Goal: Answer question/provide support

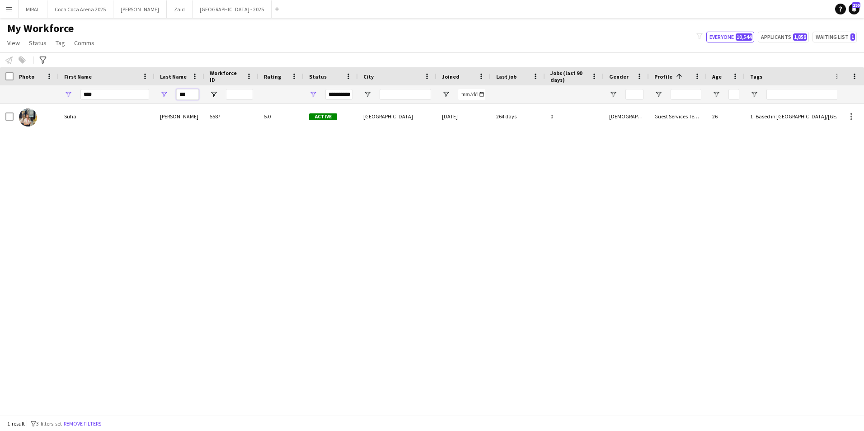
click at [193, 95] on input "***" at bounding box center [187, 94] width 23 height 11
type input "*"
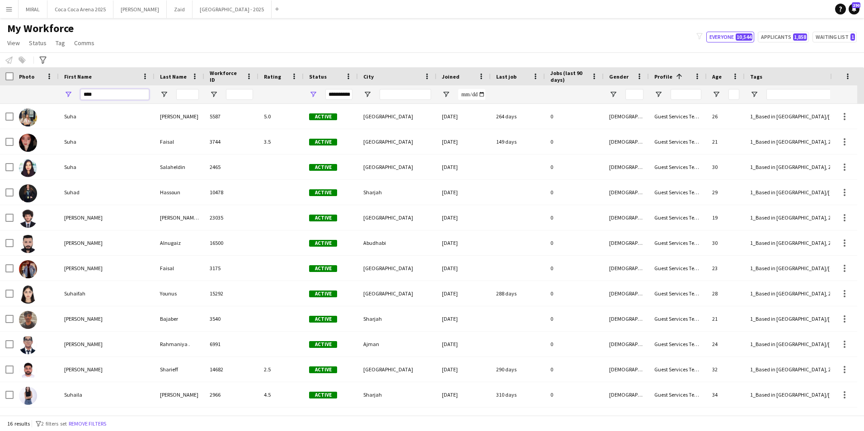
click at [116, 95] on input "****" at bounding box center [114, 94] width 69 height 11
type input "*"
click at [115, 95] on input "First Name Filter Input" at bounding box center [114, 94] width 69 height 11
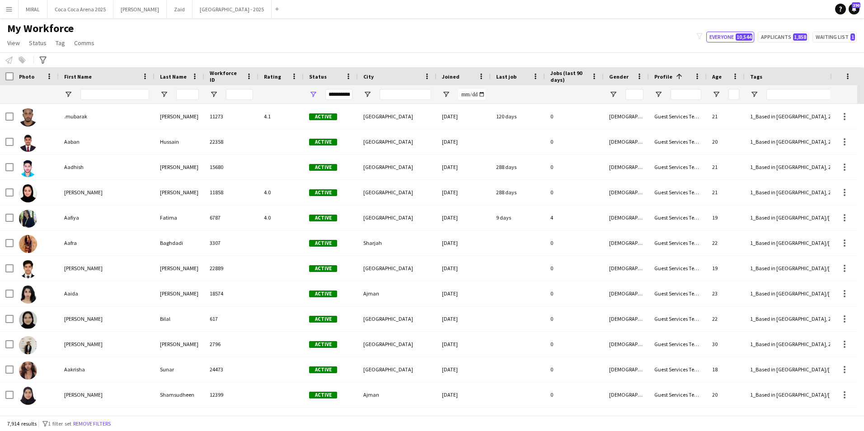
click at [98, 100] on div at bounding box center [114, 94] width 69 height 18
click at [103, 94] on input "First Name Filter Input" at bounding box center [114, 94] width 69 height 11
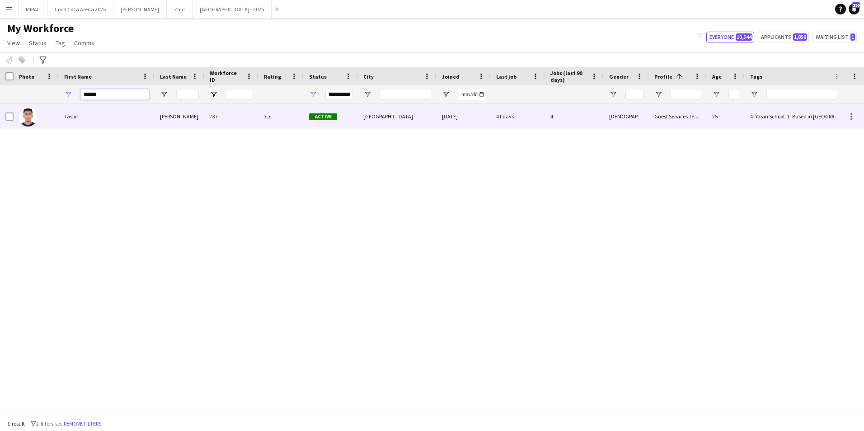
type input "******"
click at [138, 112] on div "Tasbir" at bounding box center [107, 116] width 96 height 25
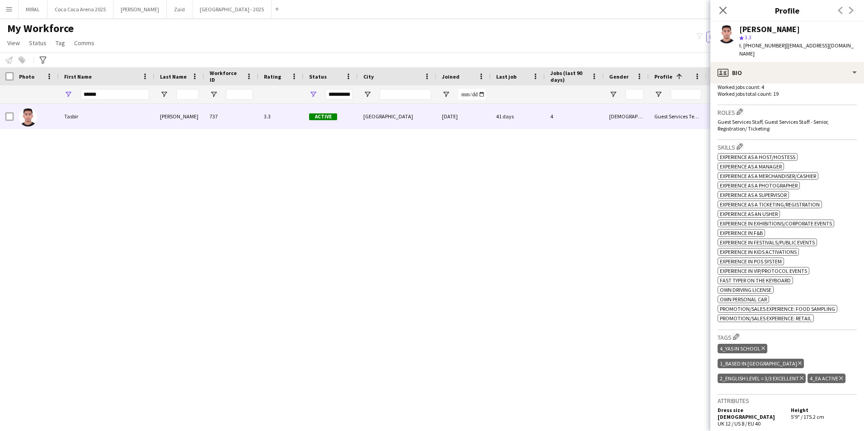
scroll to position [271, 0]
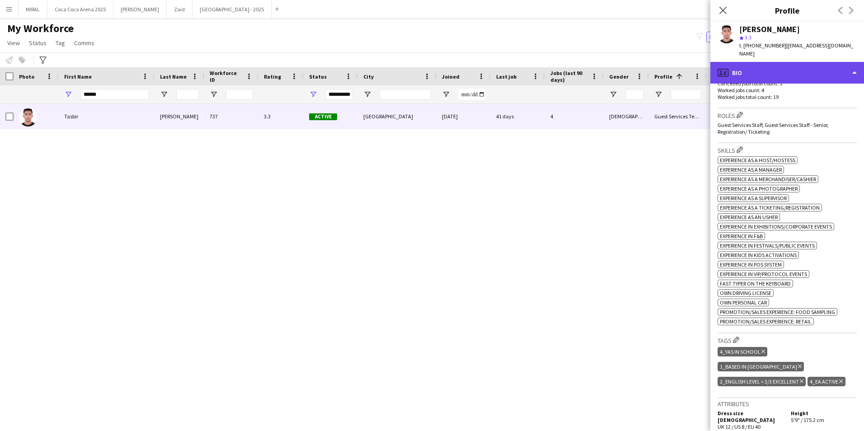
click at [770, 62] on div "profile Bio" at bounding box center [787, 73] width 154 height 22
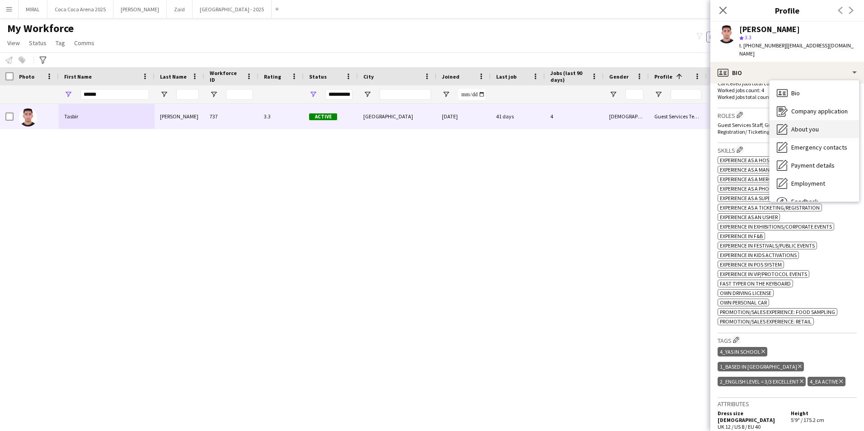
click at [807, 125] on span "About you" at bounding box center [805, 129] width 28 height 8
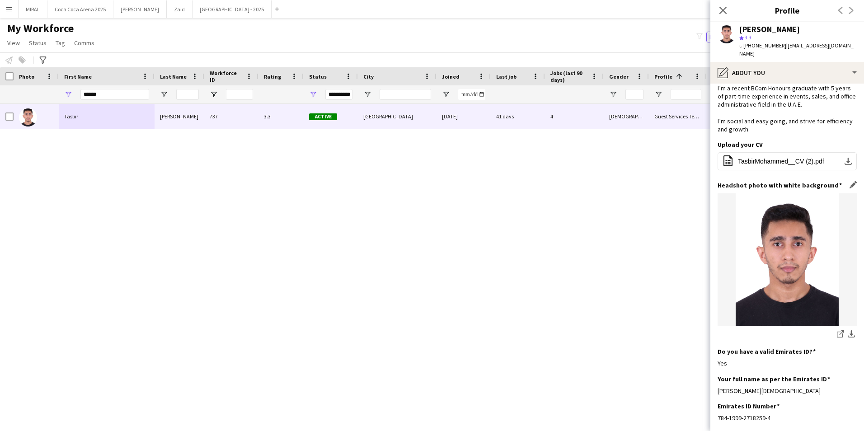
scroll to position [136, 0]
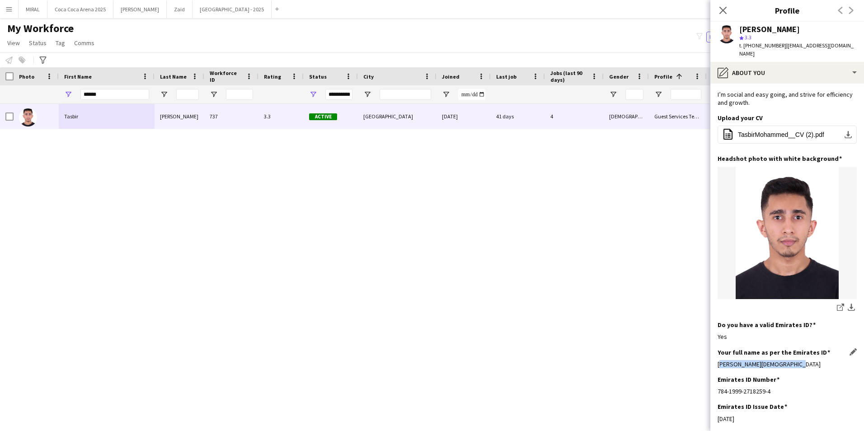
drag, startPoint x: 796, startPoint y: 353, endPoint x: 718, endPoint y: 359, distance: 77.5
click at [718, 360] on div "Tasbir Mohammed Rafi Imam" at bounding box center [787, 364] width 139 height 8
copy div "Tasbir Mohammed Rafi Imam"
drag, startPoint x: 774, startPoint y: 384, endPoint x: 714, endPoint y: 385, distance: 59.2
click at [714, 385] on app-section-data-types "Bio Edit this field I am Tasbir Mohammed, born on 25th December, 1999. My natio…" at bounding box center [787, 257] width 154 height 347
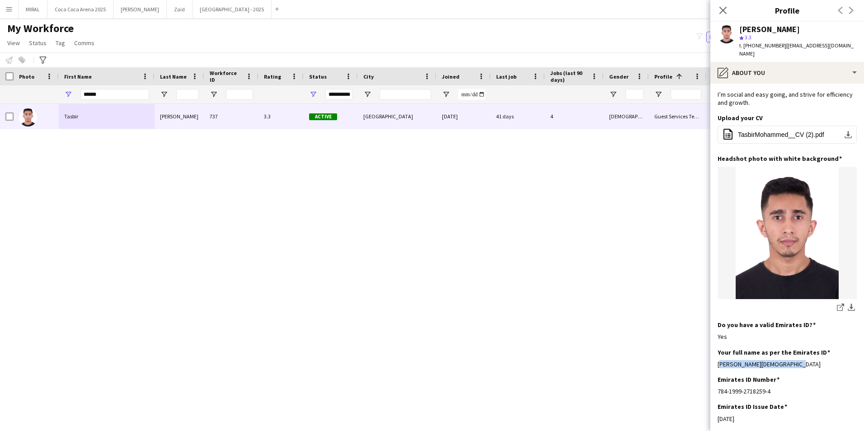
copy div "784-1999-2718259-4"
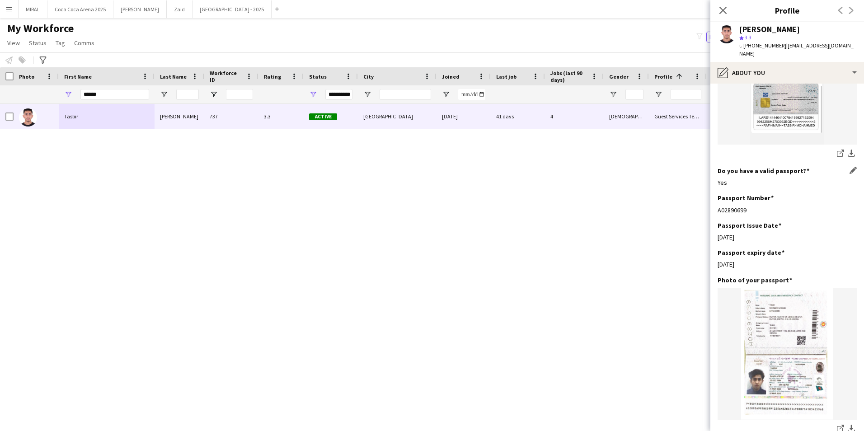
scroll to position [542, 0]
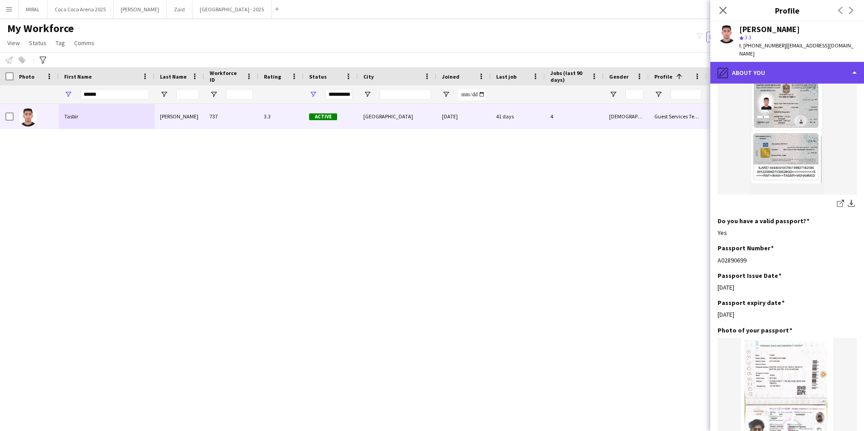
click at [752, 65] on div "pencil4 About you" at bounding box center [787, 73] width 154 height 22
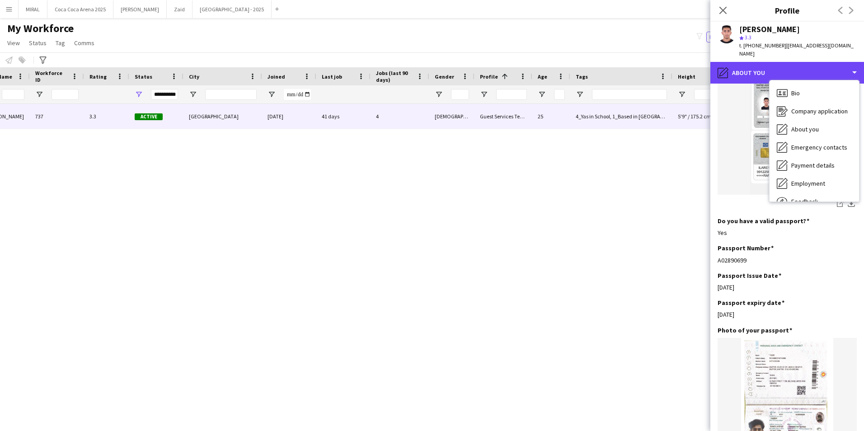
scroll to position [0, 0]
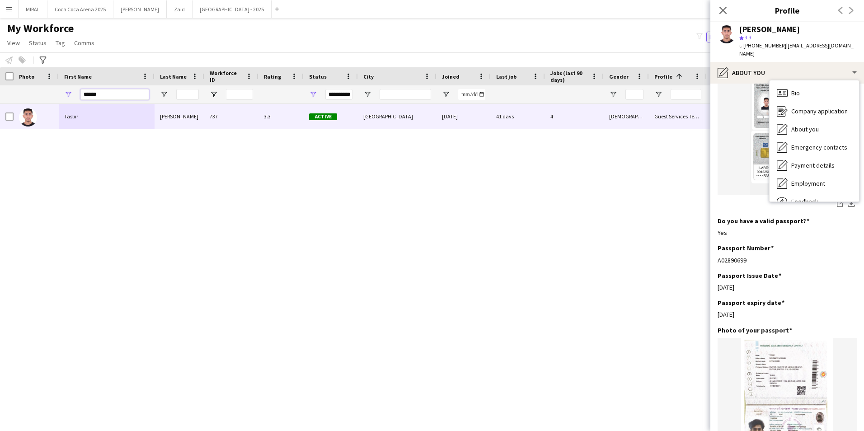
drag, startPoint x: 109, startPoint y: 95, endPoint x: 52, endPoint y: 94, distance: 57.8
click at [52, 94] on div "**********" at bounding box center [723, 94] width 1446 height 18
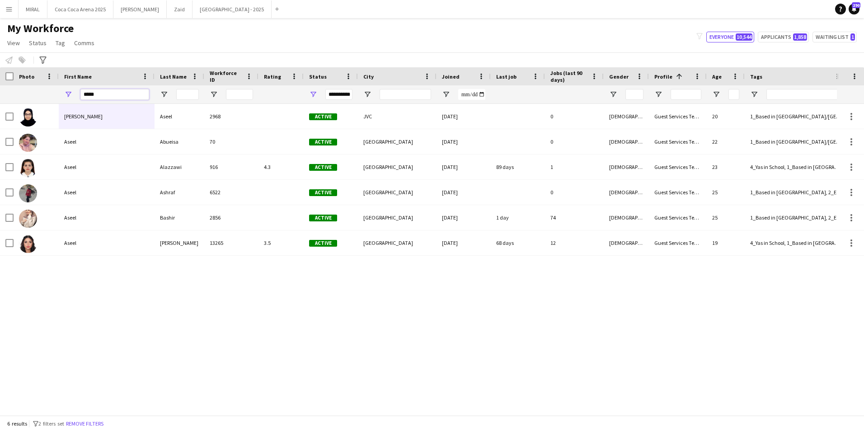
type input "*****"
click at [275, 332] on div "Aseel AbdelHadi Aseel 2968 Active JVC 13-05-2024 0 Female Guest Services Team 2…" at bounding box center [418, 256] width 837 height 305
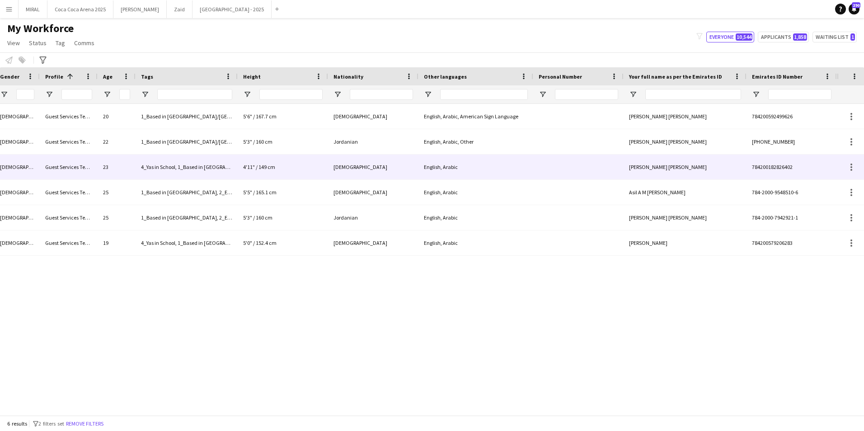
click at [676, 170] on span "Aseel Ibrahim Abdulsalam Al Azzawi" at bounding box center [668, 167] width 78 height 7
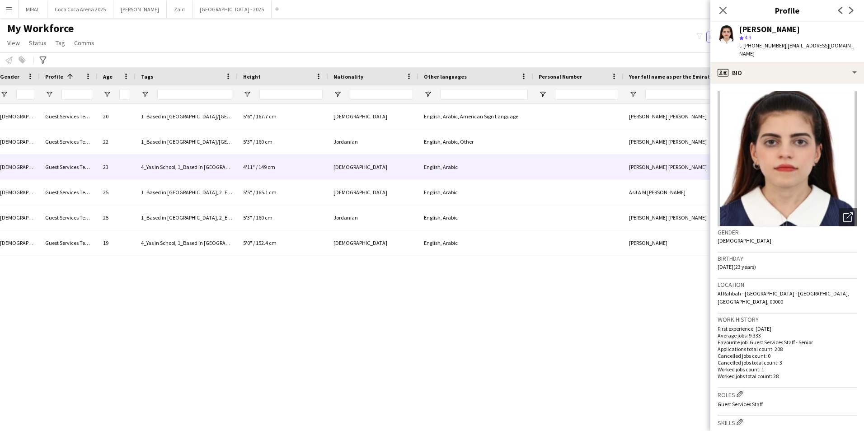
drag, startPoint x: 658, startPoint y: 294, endPoint x: 672, endPoint y: 283, distance: 17.8
click at [658, 294] on div "0 Female Guest Services Team 20 1_Based in Dubai/Sharjah/Ajman, 2_English Level…" at bounding box center [418, 256] width 837 height 305
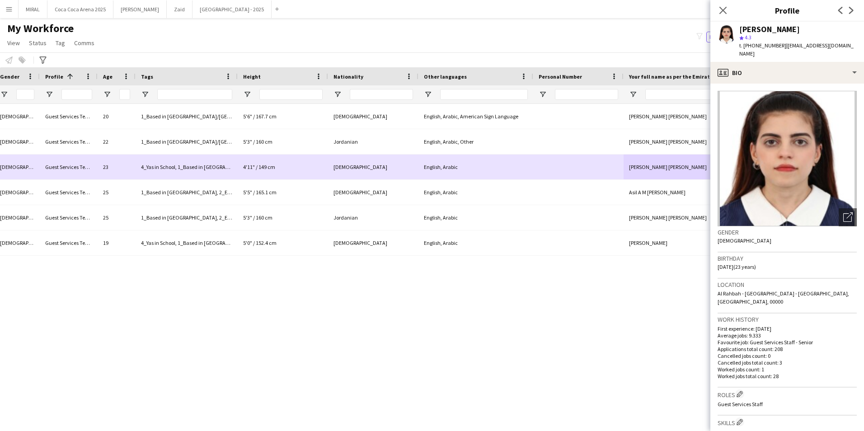
click at [695, 173] on div "Aseel Ibrahim Abdulsalam Al Azzawi" at bounding box center [685, 167] width 123 height 25
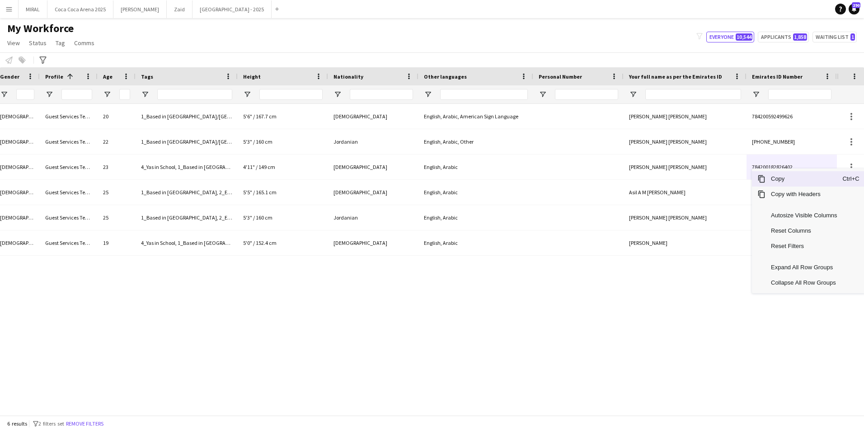
click at [784, 177] on span "Copy" at bounding box center [803, 178] width 77 height 15
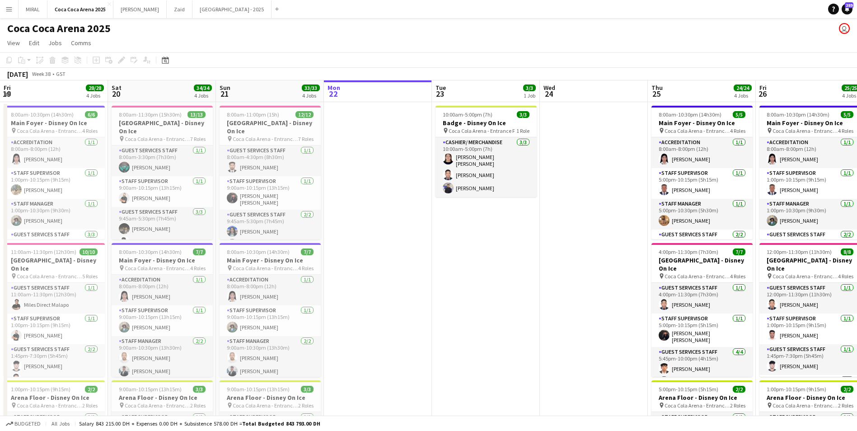
scroll to position [0, 216]
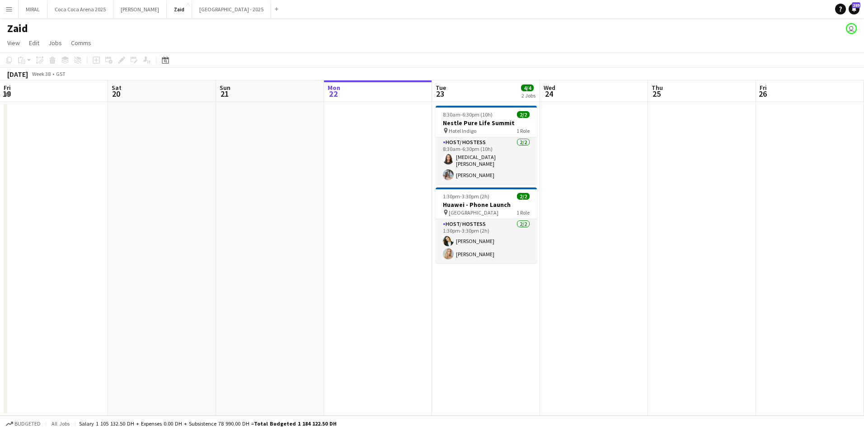
scroll to position [0, 216]
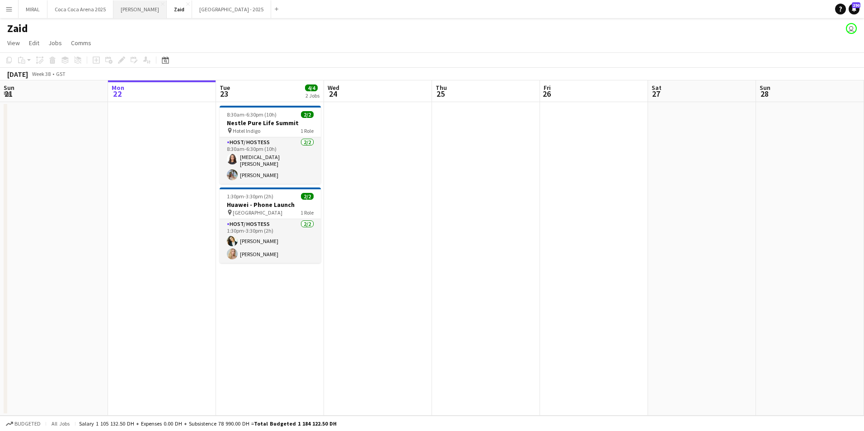
click at [121, 11] on button "Kate Close" at bounding box center [139, 9] width 53 height 18
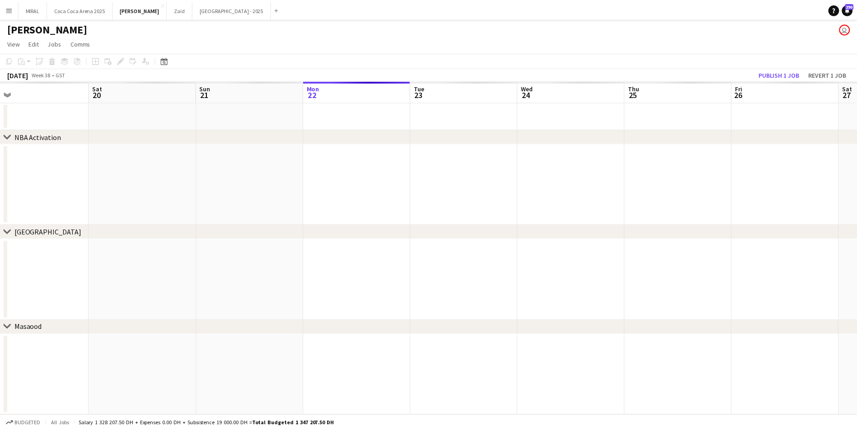
scroll to position [0, 183]
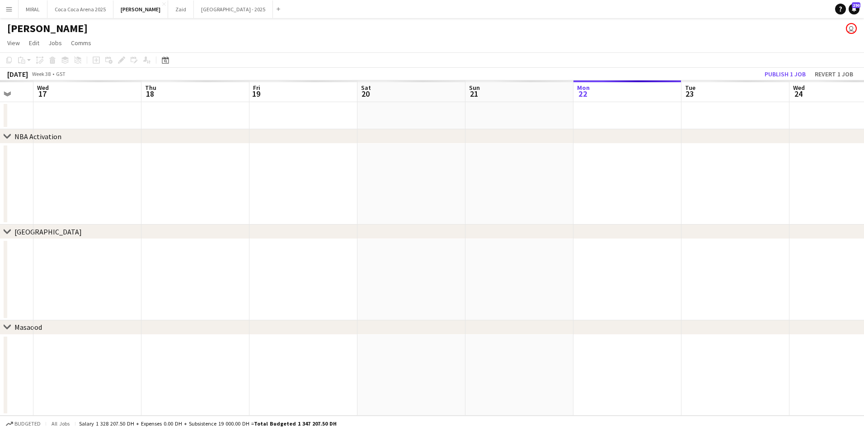
click at [810, 244] on app-calendar-viewport "Mon 15 Tue 16 Wed 17 Thu 18 Fri 19 Sat 20 Sun 21 Mon 22 Tue 23 Wed 24 Thu 25 Fr…" at bounding box center [432, 247] width 864 height 335
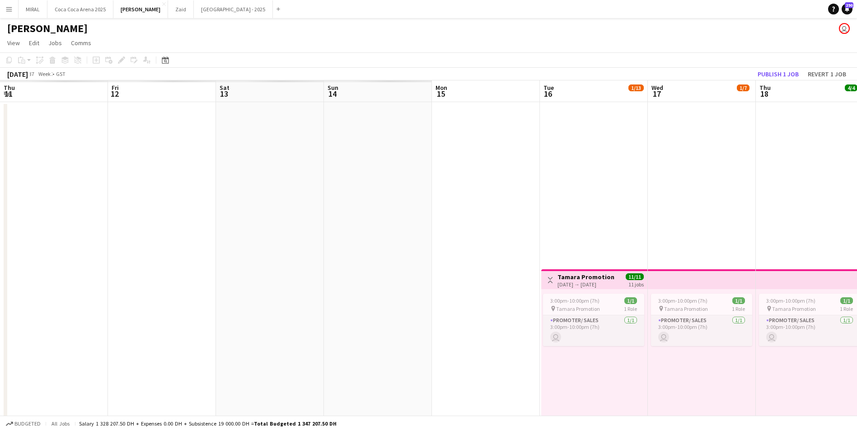
scroll to position [0, 277]
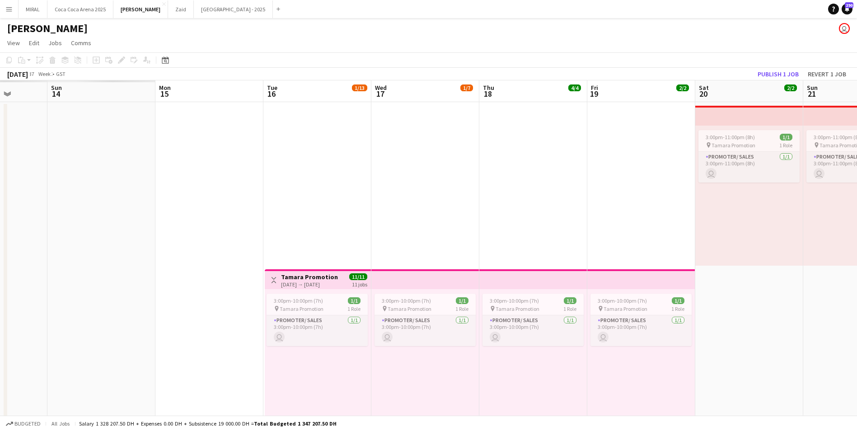
drag, startPoint x: 401, startPoint y: 210, endPoint x: 649, endPoint y: 213, distance: 248.5
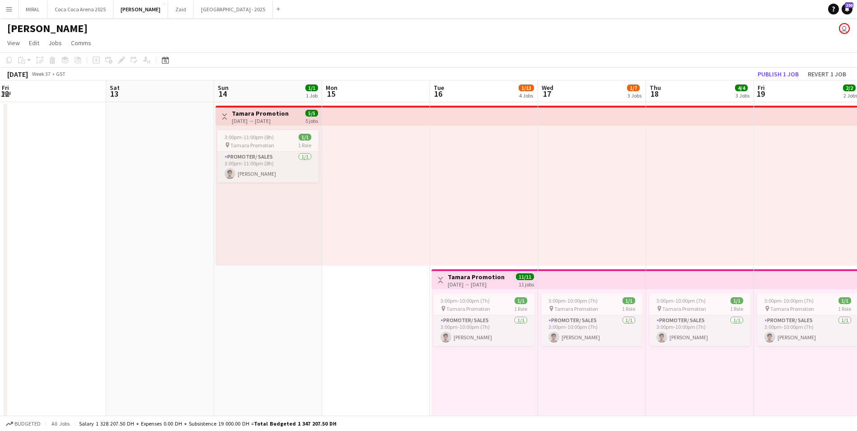
drag, startPoint x: 187, startPoint y: 310, endPoint x: 657, endPoint y: 328, distance: 470.3
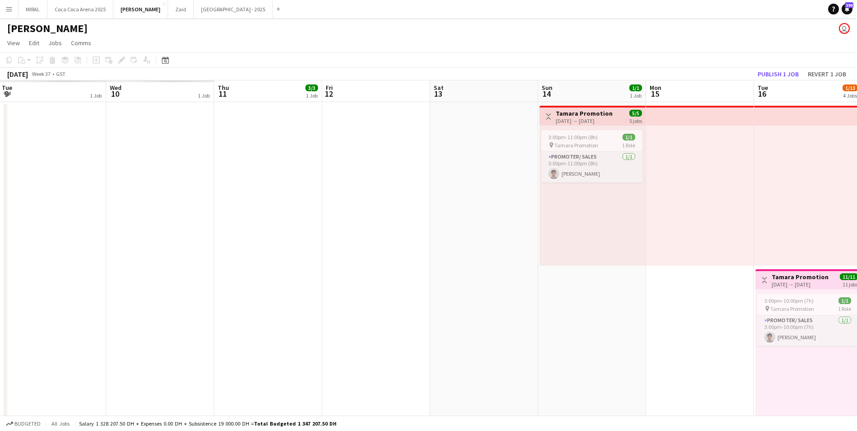
scroll to position [0, 201]
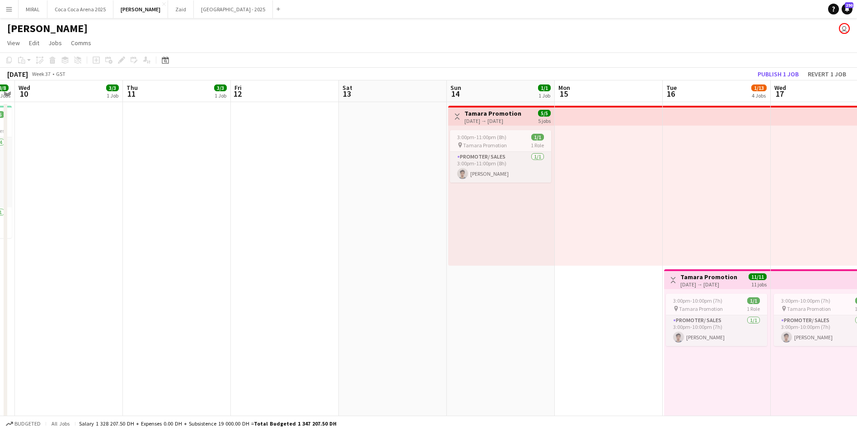
scroll to position [0, 309]
drag, startPoint x: 370, startPoint y: 262, endPoint x: -2, endPoint y: 264, distance: 371.9
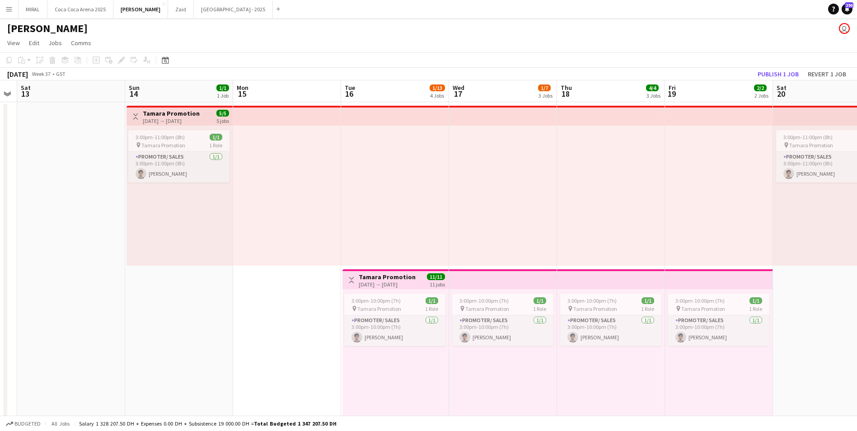
drag, startPoint x: 620, startPoint y: 294, endPoint x: 85, endPoint y: 306, distance: 534.7
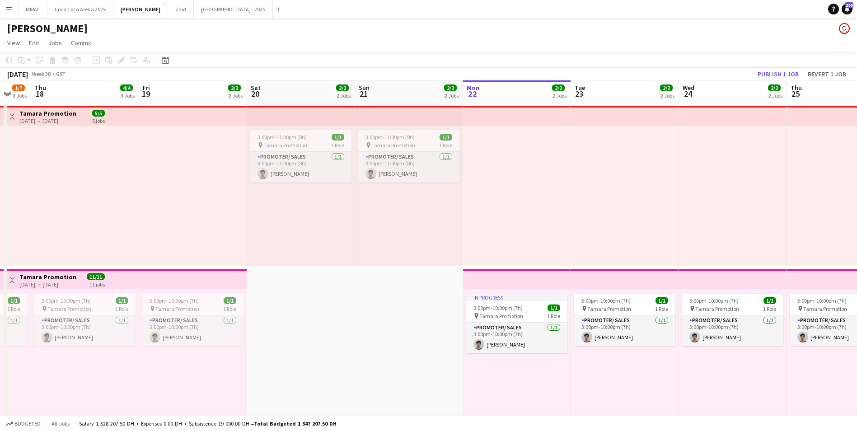
scroll to position [0, 360]
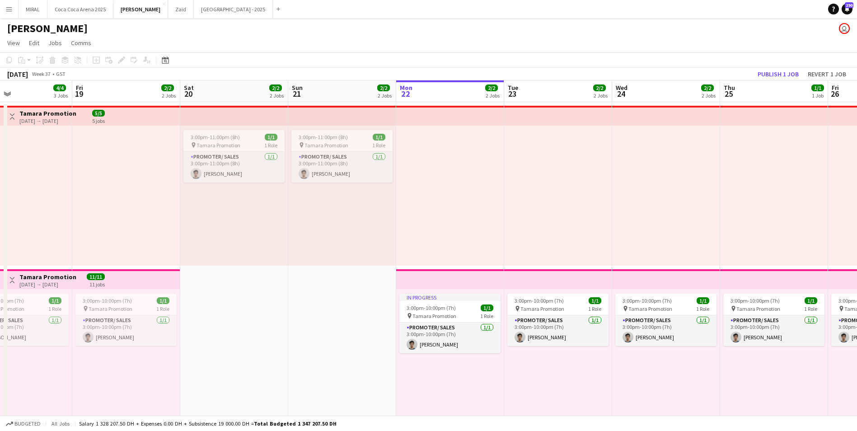
drag, startPoint x: 661, startPoint y: 316, endPoint x: 213, endPoint y: 322, distance: 448.3
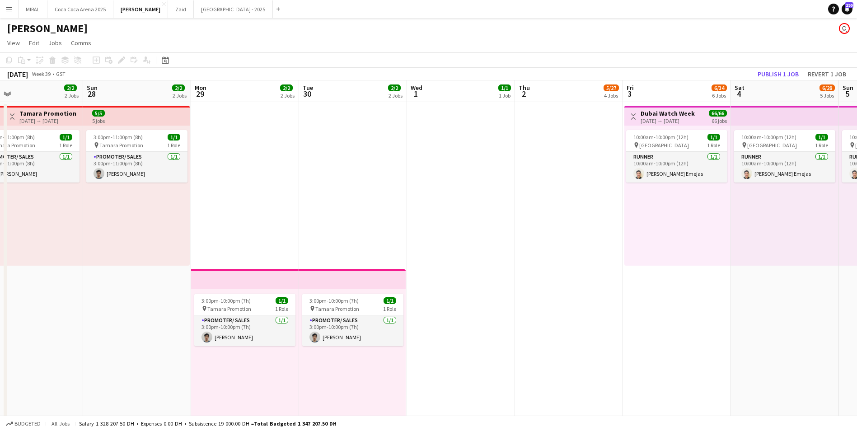
drag, startPoint x: 854, startPoint y: 319, endPoint x: 493, endPoint y: 319, distance: 361.9
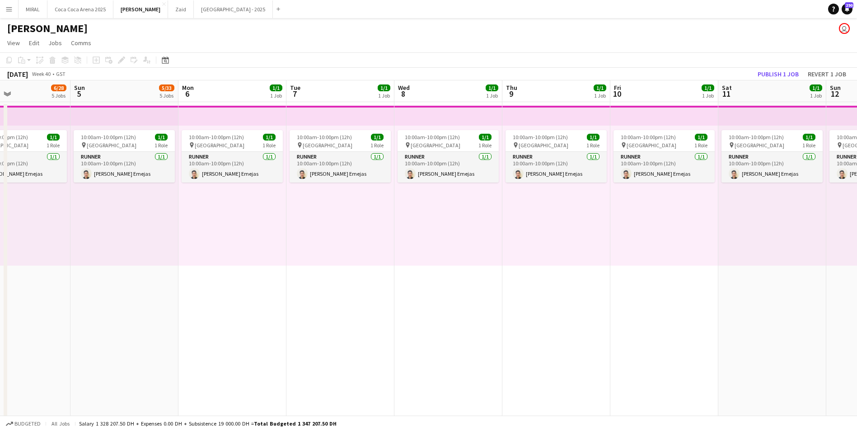
scroll to position [0, 268]
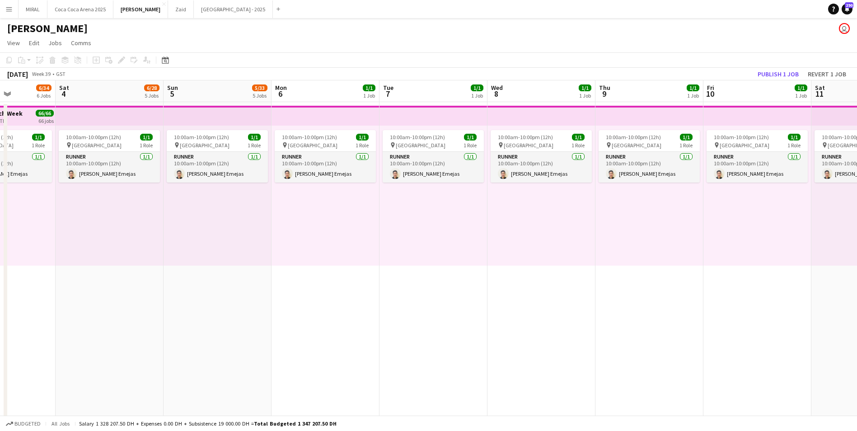
drag, startPoint x: 425, startPoint y: 332, endPoint x: -2, endPoint y: 291, distance: 428.5
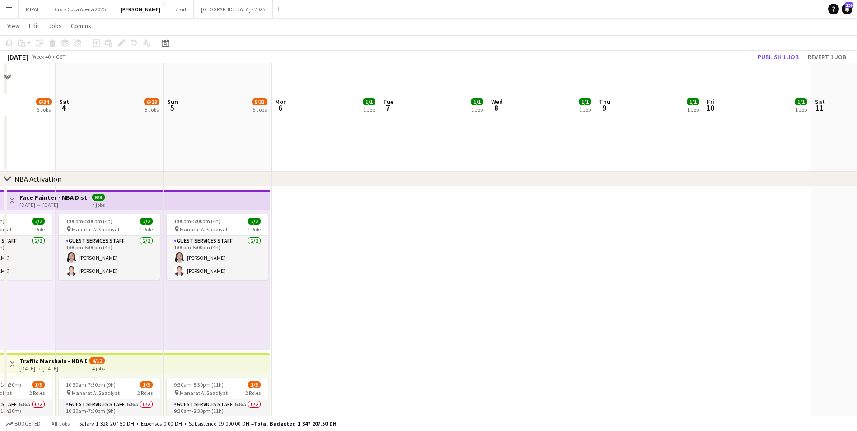
scroll to position [768, 0]
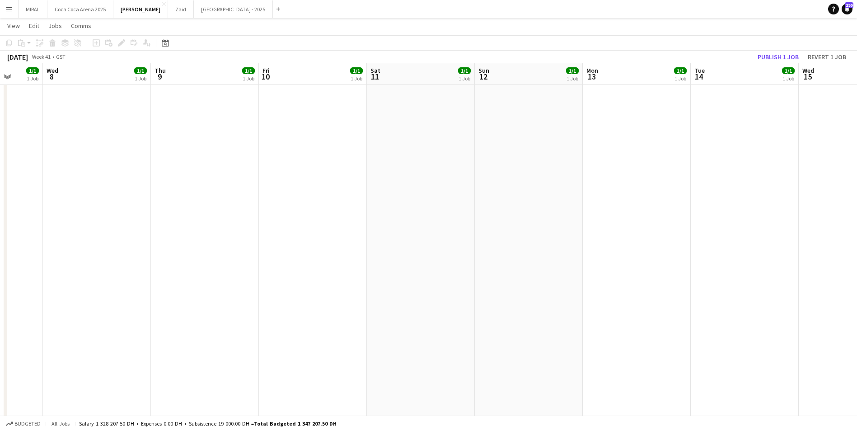
drag, startPoint x: 743, startPoint y: 239, endPoint x: 83, endPoint y: 248, distance: 660.7
click at [83, 248] on app-calendar-viewport "Sun 5 5/33 5 Jobs Mon 6 1/1 1 Job Tue 7 1/1 1 Job Wed 8 1/1 1 Job Thu 9 1/1 1 J…" at bounding box center [428, 159] width 857 height 1784
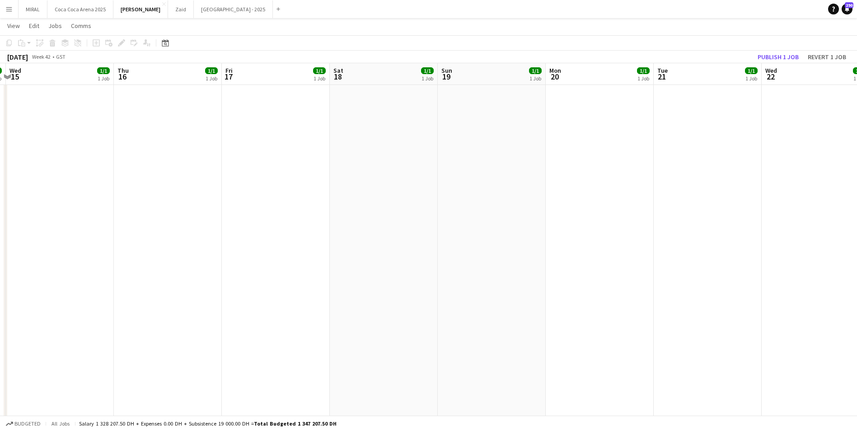
drag, startPoint x: 748, startPoint y: 253, endPoint x: 176, endPoint y: 239, distance: 572.6
click at [171, 243] on app-calendar-viewport "Sun 12 1/1 1 Job Mon 13 1/1 1 Job Tue 14 1/1 1 Job Wed 15 1/1 1 Job Thu 16 1/1 …" at bounding box center [428, 159] width 857 height 1784
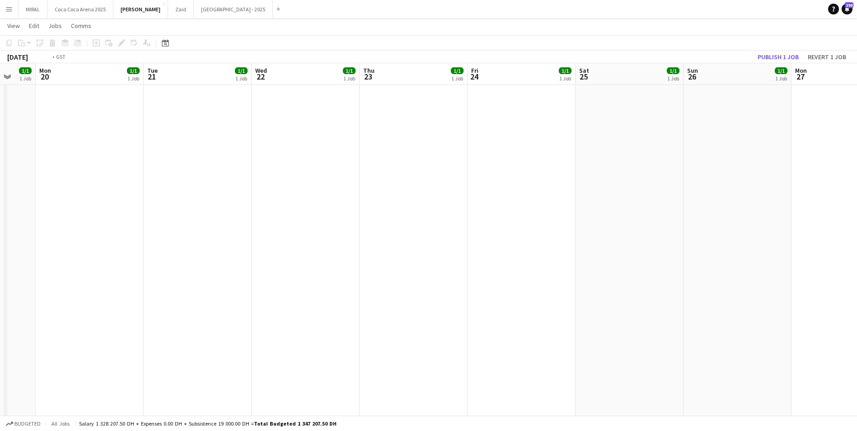
drag, startPoint x: 784, startPoint y: 218, endPoint x: 390, endPoint y: 198, distance: 394.5
click at [144, 216] on app-calendar-viewport "Thu 16 1/1 1 Job Fri 17 1/1 1 Job Sat 18 1/1 1 Job Sun 19 1/1 1 Job Mon 20 1/1 …" at bounding box center [428, 159] width 857 height 1784
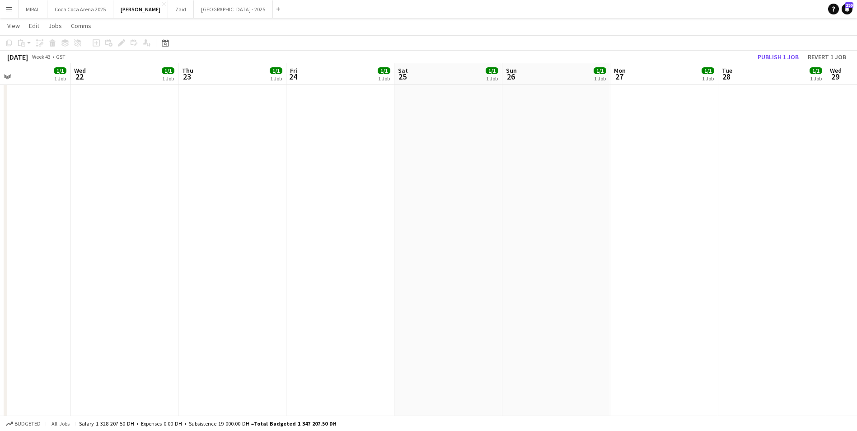
drag, startPoint x: 830, startPoint y: 203, endPoint x: 239, endPoint y: 200, distance: 590.6
click at [239, 200] on app-calendar-viewport "Sat 18 1/1 1 Job Sun 19 1/1 1 Job Mon 20 1/1 1 Job Tue 21 1/1 1 Job Wed 22 1/1 …" at bounding box center [428, 159] width 857 height 1784
drag, startPoint x: 800, startPoint y: 201, endPoint x: 643, endPoint y: 188, distance: 157.7
click at [148, 203] on app-calendar-viewport "Wed 29 1/1 1 Job Thu 30 1/1 1 Job Fri 31 1/1 1 Job Sat 1 1/1 1 Job Sun 2 1/1 1 …" at bounding box center [428, 159] width 857 height 1784
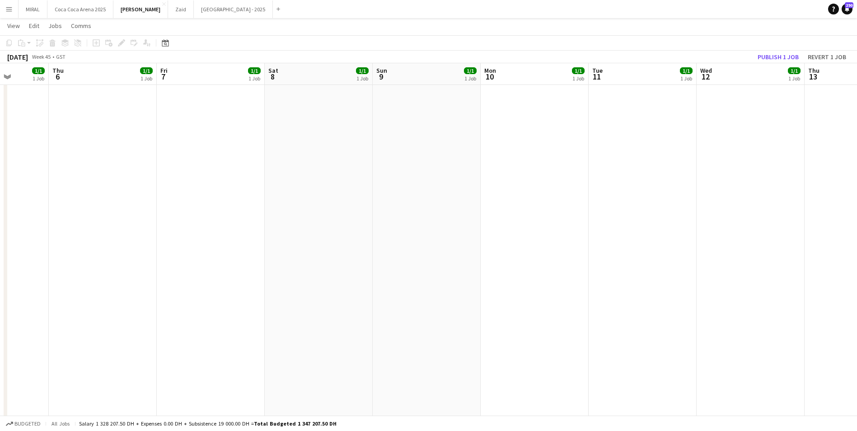
drag, startPoint x: 786, startPoint y: 194, endPoint x: 849, endPoint y: 192, distance: 62.8
click at [279, 197] on app-calendar-viewport "Mon 3 1/1 1 Job Tue 4 1/1 1 Job Wed 5 1/1 1 Job Thu 6 1/1 1 Job Fri 7 1/1 1 Job…" at bounding box center [428, 159] width 857 height 1784
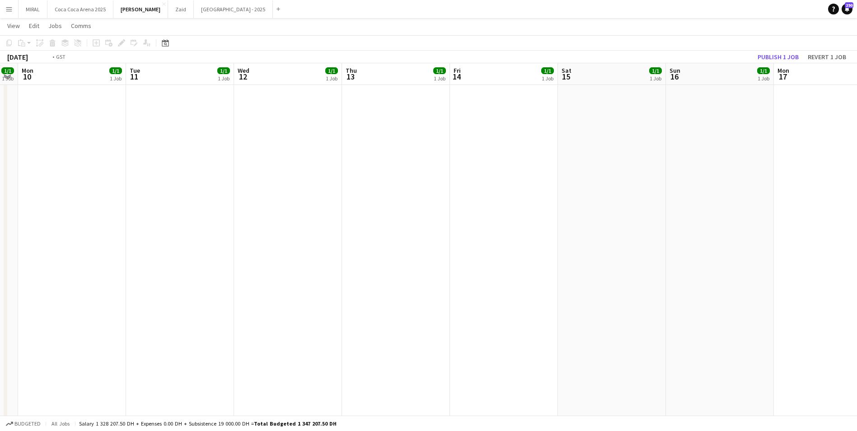
drag, startPoint x: 617, startPoint y: 178, endPoint x: 328, endPoint y: 178, distance: 289.2
click at [317, 182] on app-calendar-viewport "Fri 7 1/1 1 Job Sat 8 1/1 1 Job Sun 9 1/1 1 Job Mon 10 1/1 1 Job Tue 11 1/1 1 J…" at bounding box center [428, 159] width 857 height 1784
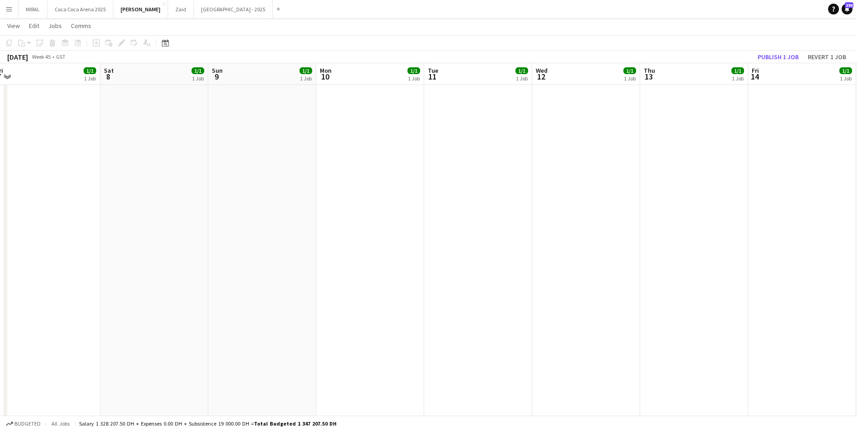
drag, startPoint x: 436, startPoint y: 188, endPoint x: 735, endPoint y: 225, distance: 300.6
click at [857, 234] on html "Menu Boards Boards Boards All jobs Status Workforce Workforce My Workforce Recr…" at bounding box center [428, 149] width 857 height 1834
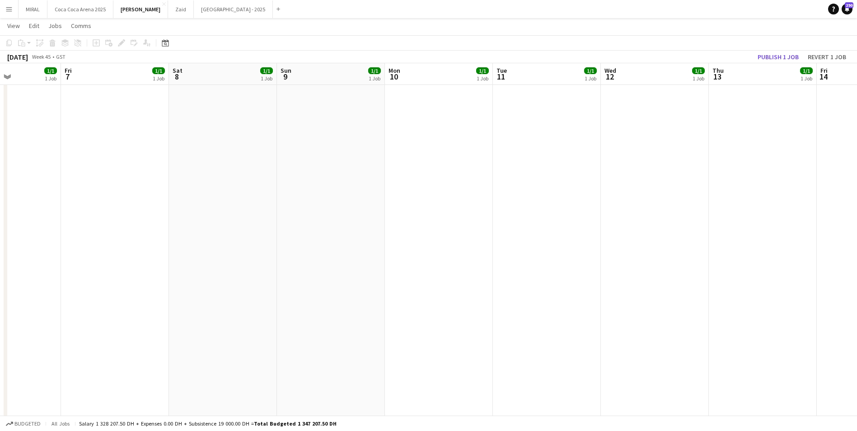
scroll to position [0, 192]
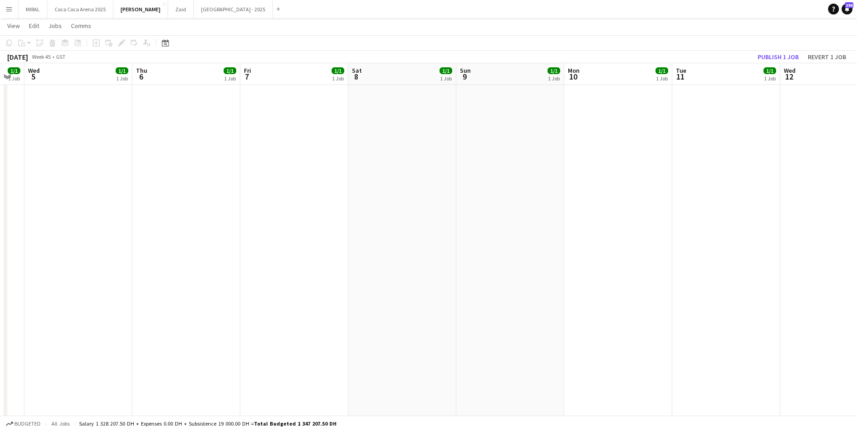
drag, startPoint x: 369, startPoint y: 200, endPoint x: 617, endPoint y: 187, distance: 248.4
click at [617, 187] on app-calendar-viewport "Mon 3 1/1 1 Job Tue 4 1/1 1 Job Wed 5 1/1 1 Job Thu 6 1/1 1 Job Fri 7 1/1 1 Job…" at bounding box center [428, 159] width 857 height 1784
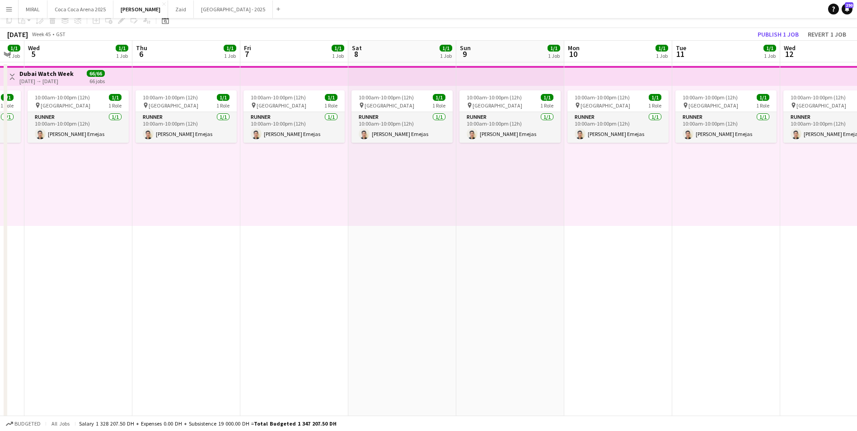
scroll to position [0, 0]
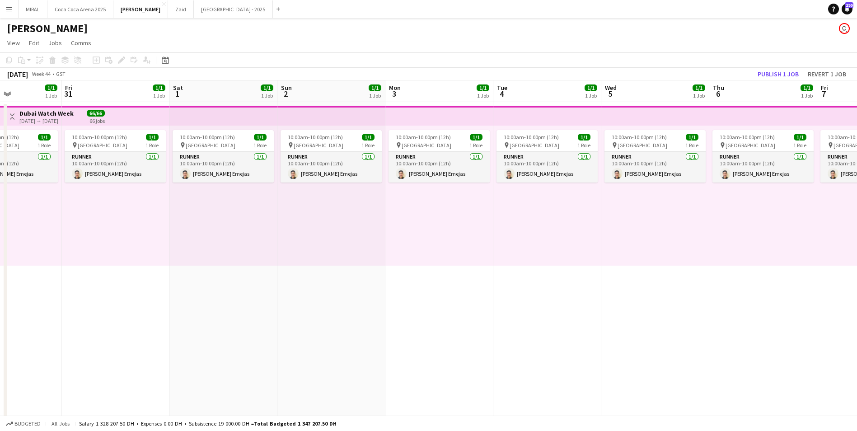
drag, startPoint x: 276, startPoint y: 295, endPoint x: 854, endPoint y: 315, distance: 578.7
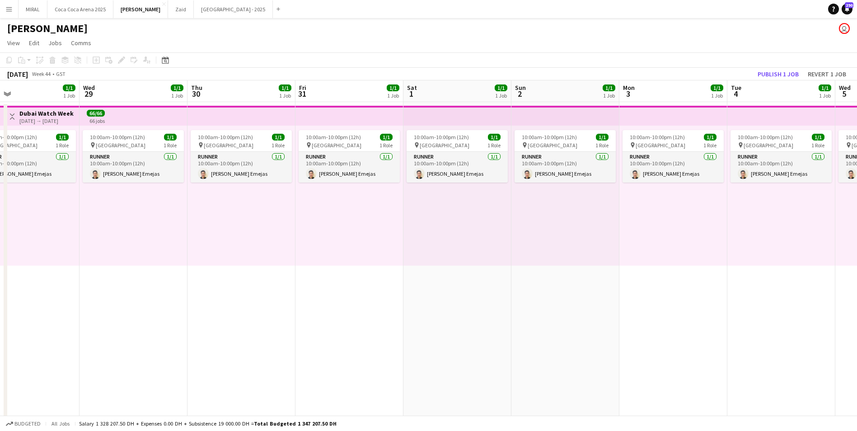
drag, startPoint x: 422, startPoint y: 341, endPoint x: 371, endPoint y: 343, distance: 51.1
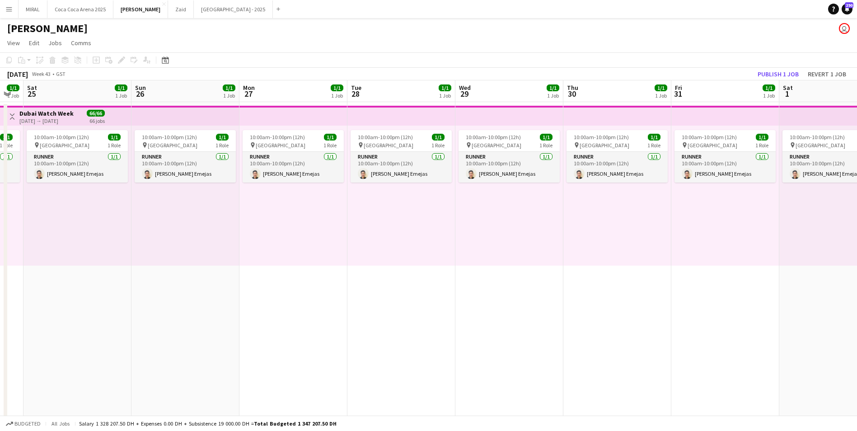
drag, startPoint x: 441, startPoint y: 338, endPoint x: 609, endPoint y: 340, distance: 168.1
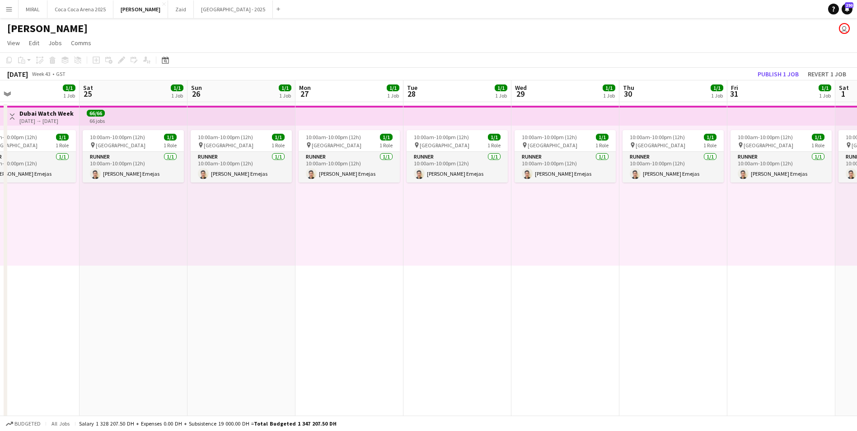
drag, startPoint x: 421, startPoint y: 323, endPoint x: 653, endPoint y: 329, distance: 232.3
drag, startPoint x: 206, startPoint y: 331, endPoint x: 527, endPoint y: 327, distance: 320.8
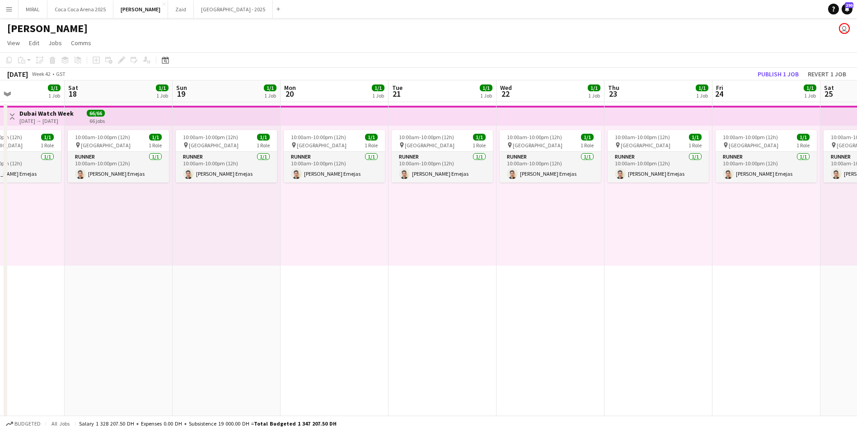
drag, startPoint x: 164, startPoint y: 331, endPoint x: 456, endPoint y: 341, distance: 291.6
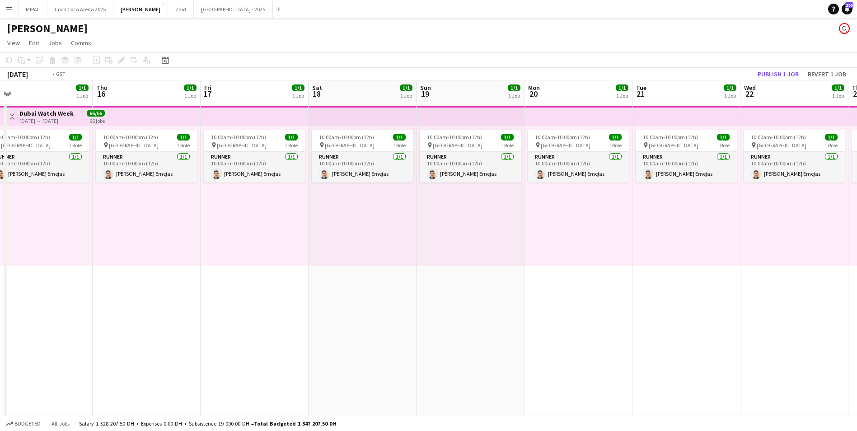
drag, startPoint x: 80, startPoint y: 335, endPoint x: 428, endPoint y: 343, distance: 348.5
drag, startPoint x: 66, startPoint y: 335, endPoint x: 248, endPoint y: 337, distance: 182.1
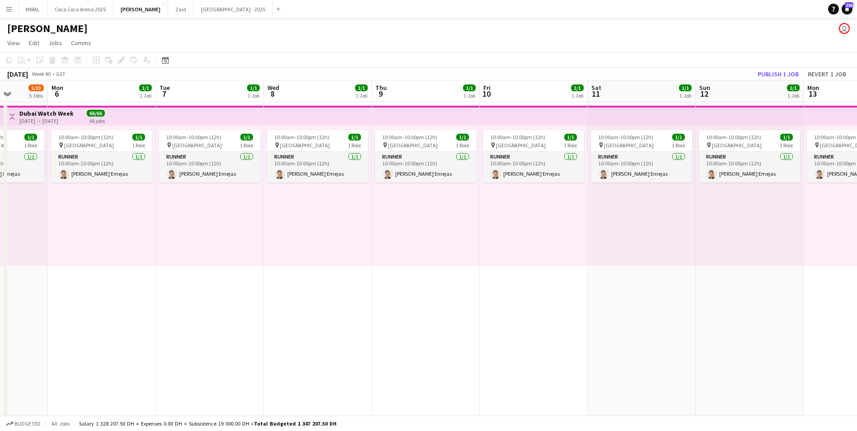
drag, startPoint x: 82, startPoint y: 337, endPoint x: 528, endPoint y: 342, distance: 445.6
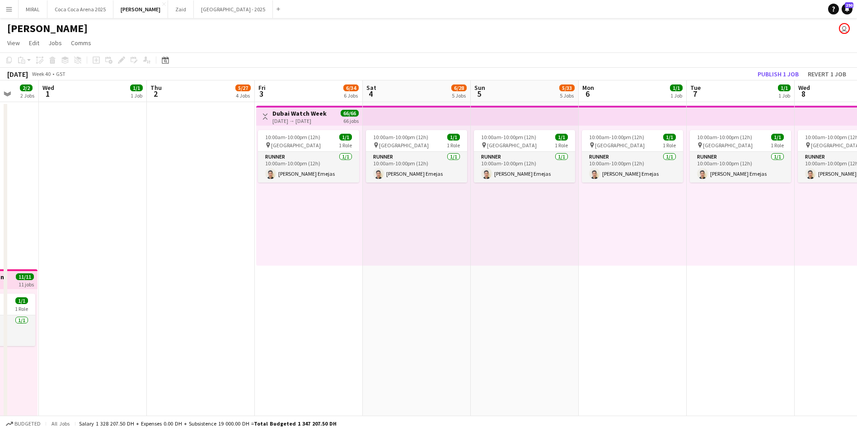
drag, startPoint x: 261, startPoint y: 315, endPoint x: 410, endPoint y: 321, distance: 149.7
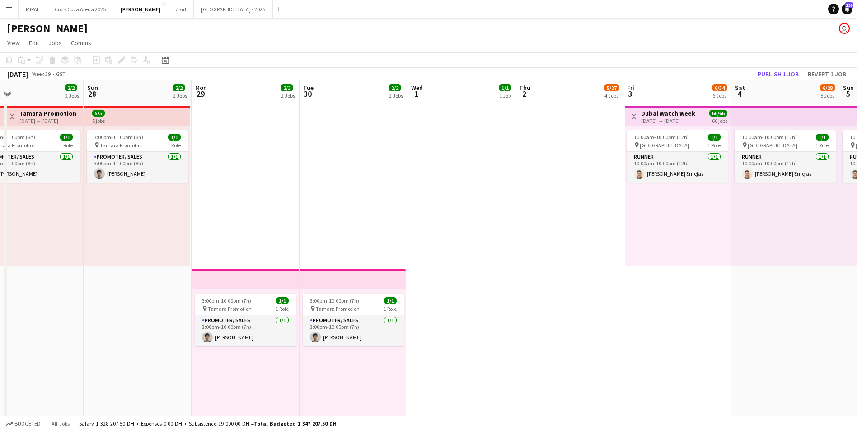
scroll to position [0, 238]
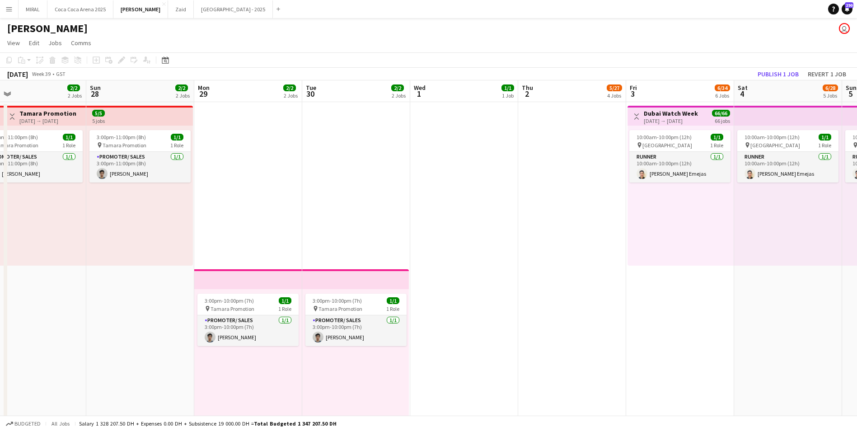
drag, startPoint x: 0, startPoint y: 314, endPoint x: 335, endPoint y: 316, distance: 334.8
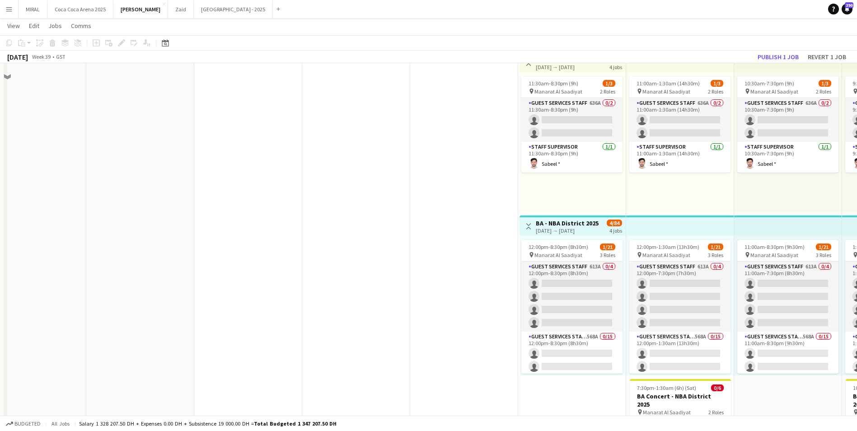
scroll to position [904, 0]
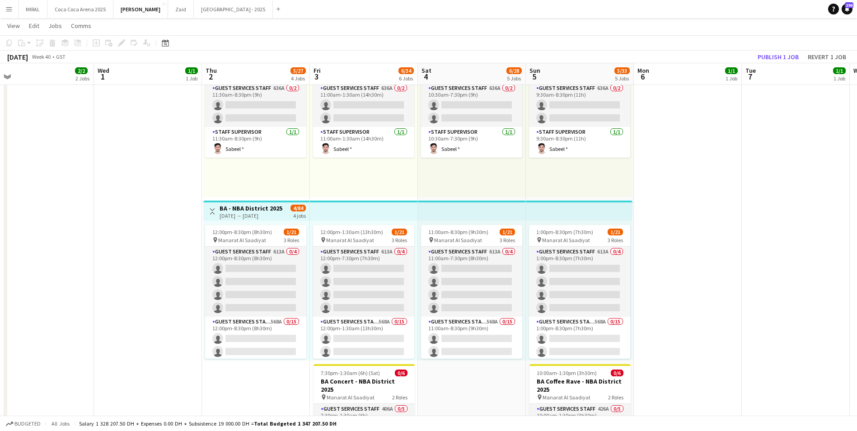
drag, startPoint x: 397, startPoint y: 313, endPoint x: 80, endPoint y: 318, distance: 317.2
click at [80, 318] on app-calendar-viewport "Sat 27 2/2 2 Jobs Sun 28 2/2 2 Jobs Mon 29 2/2 2 Jobs Tue 30 2/2 2 Jobs Wed 1 1…" at bounding box center [428, 24] width 857 height 1784
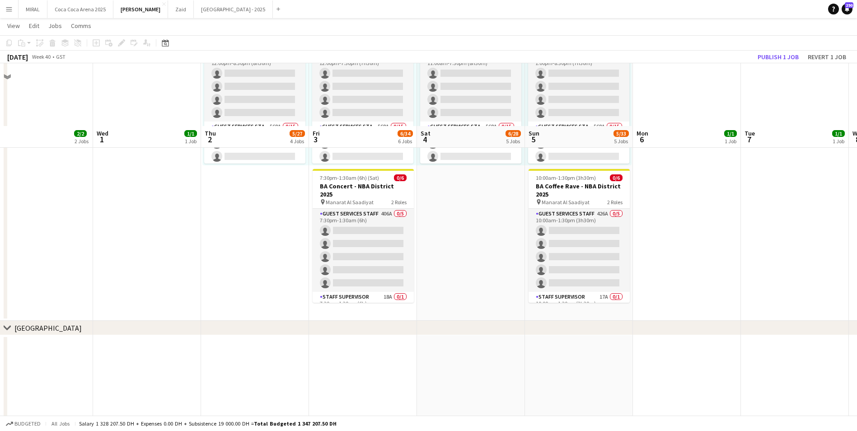
scroll to position [1175, 0]
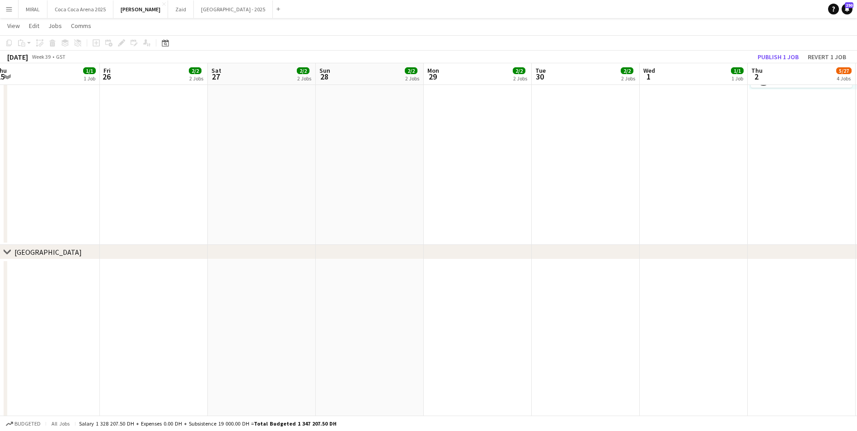
drag, startPoint x: 275, startPoint y: 355, endPoint x: 833, endPoint y: 338, distance: 558.7
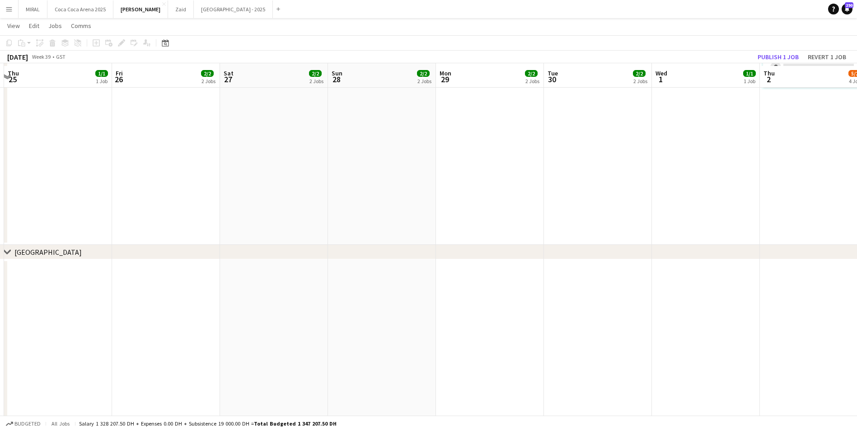
scroll to position [1310, 0]
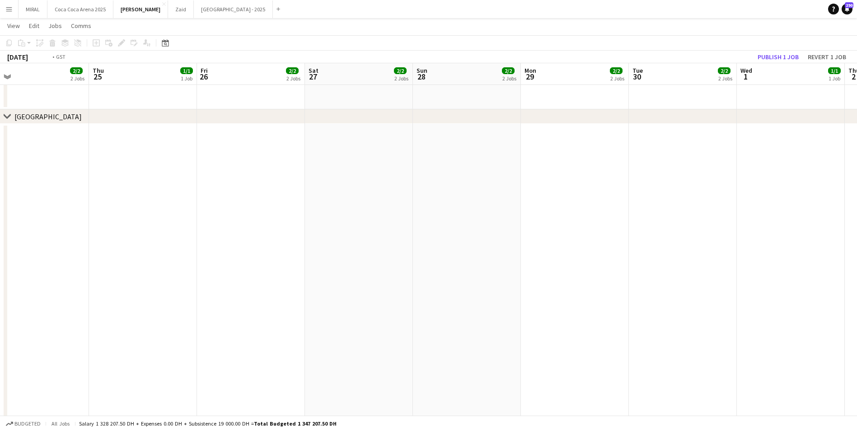
drag, startPoint x: 394, startPoint y: 310, endPoint x: 731, endPoint y: 297, distance: 337.3
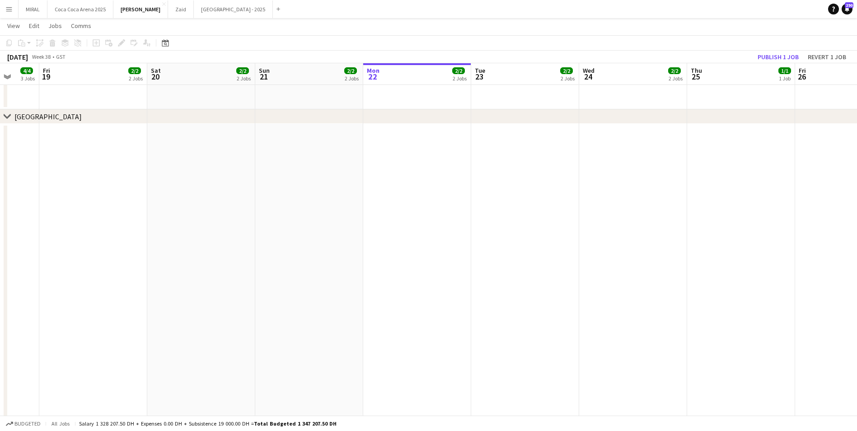
drag
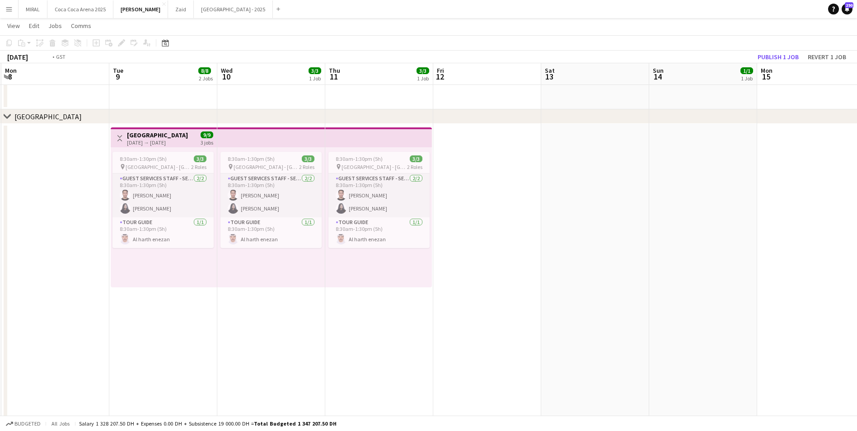
scroll to position [0, 214]
click at [395, 209] on app-card-role "Guest Services Staff - Senior 2/2 8:30am-1:30pm (5h) muhammad shahzad Haaniya A…" at bounding box center [379, 196] width 101 height 44
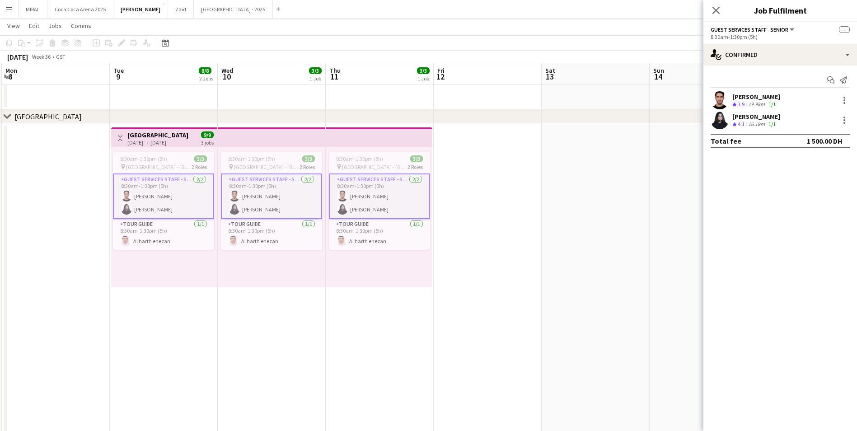
click at [780, 99] on div "muhammad shahzad" at bounding box center [756, 97] width 48 height 8
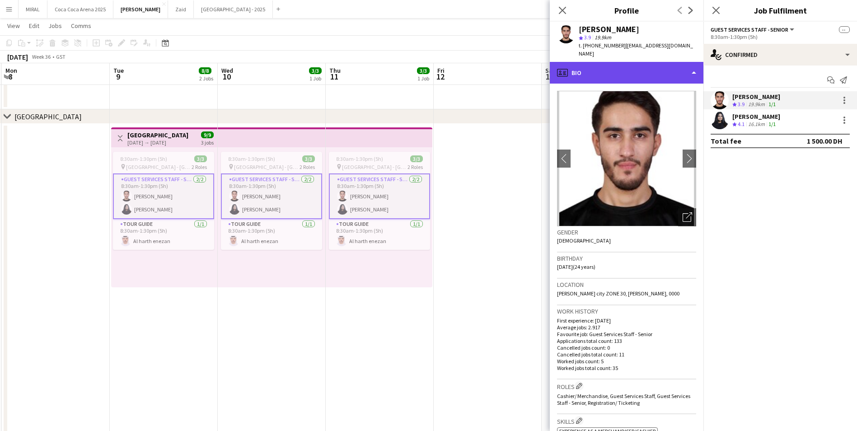
click at [668, 69] on div "profile Bio" at bounding box center [627, 73] width 154 height 22
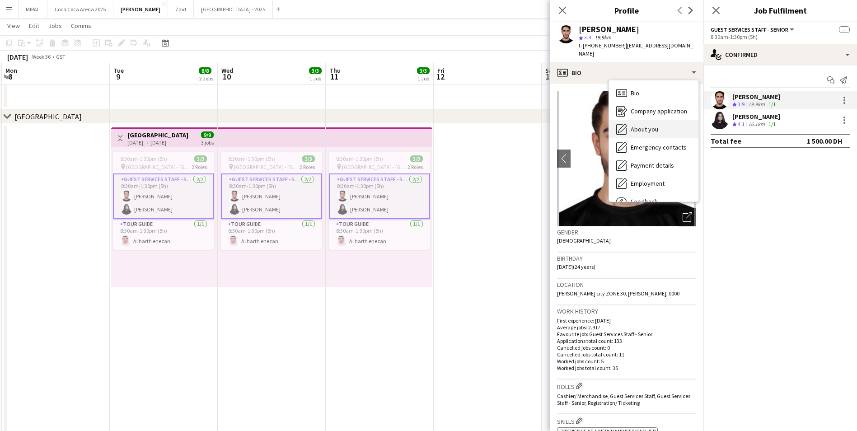
click at [650, 125] on span "About you" at bounding box center [645, 129] width 28 height 8
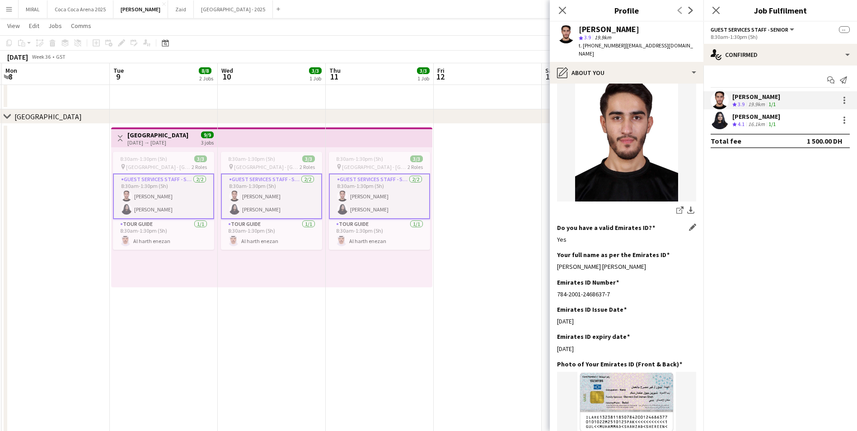
scroll to position [181, 0]
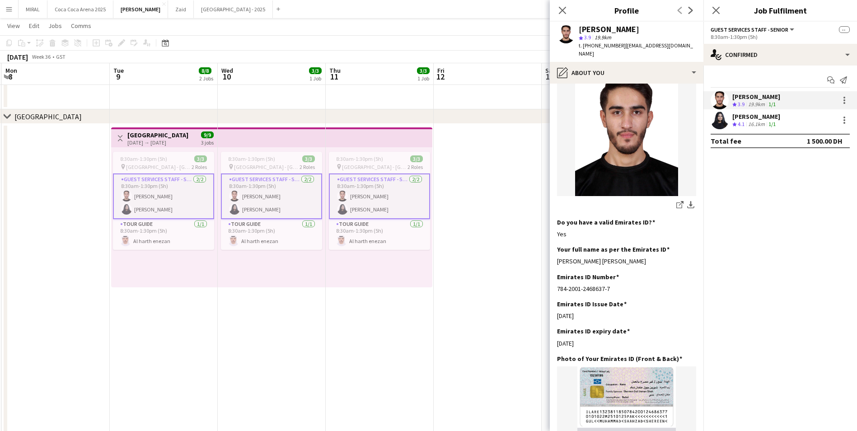
click at [557, 245] on app-section-data-types "Bio Edit this field This is muhammad shahzad, born in UAE and raised in UAE . I…" at bounding box center [627, 257] width 154 height 347
copy div "Muhammad shahzad shereen gul"
drag, startPoint x: 615, startPoint y: 271, endPoint x: 554, endPoint y: 273, distance: 61.0
click at [554, 273] on app-section-data-types "Bio Edit this field This is muhammad shahzad, born in UAE and raised in UAE . I…" at bounding box center [627, 257] width 154 height 347
copy div "784-2001-2468637-7"
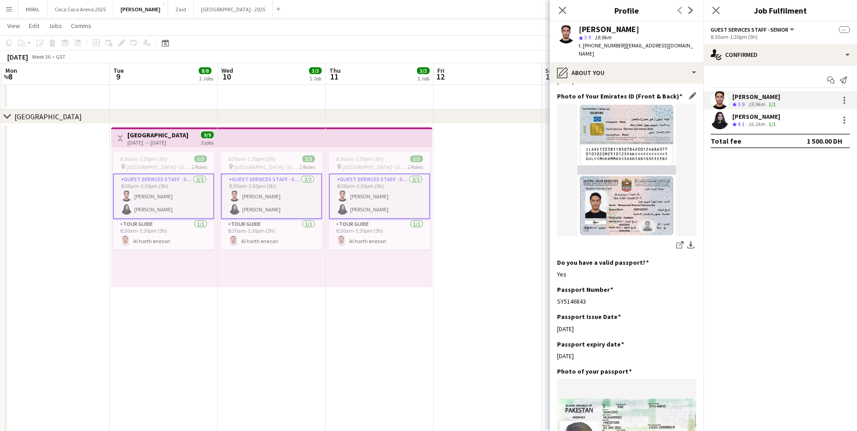
scroll to position [587, 0]
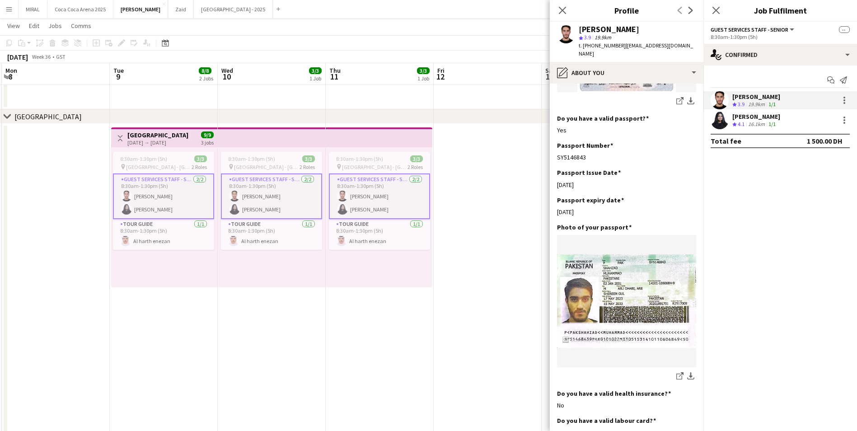
click at [763, 119] on div "Haaniya Ahmed" at bounding box center [756, 117] width 48 height 8
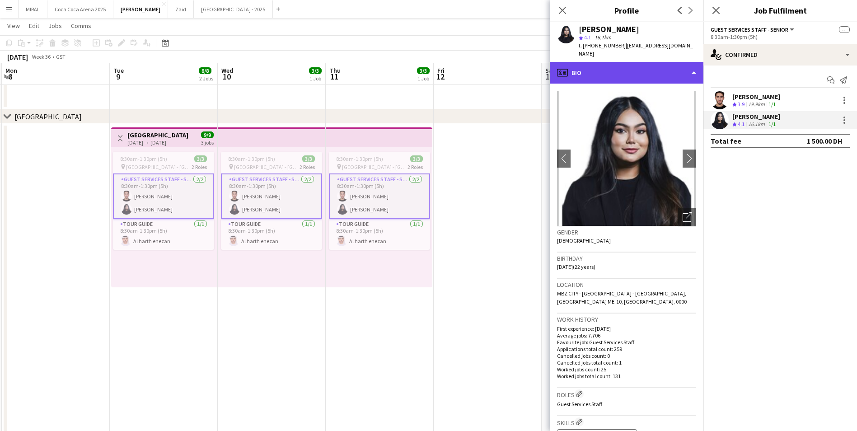
click at [666, 63] on div "profile Bio" at bounding box center [627, 73] width 154 height 22
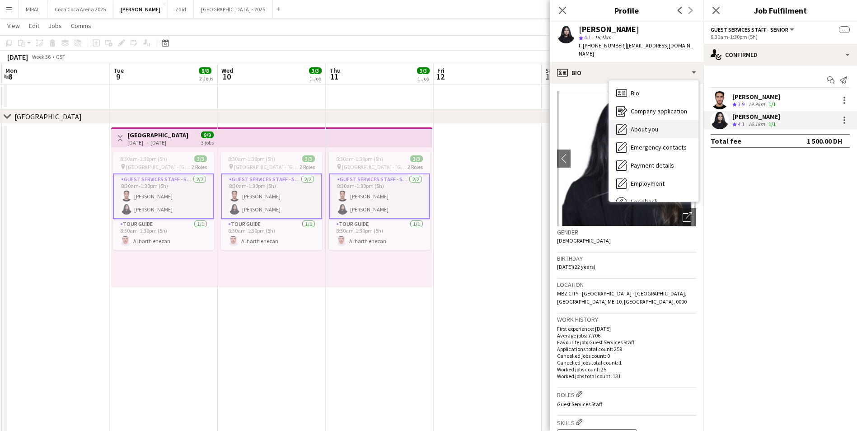
click at [654, 125] on span "About you" at bounding box center [645, 129] width 28 height 8
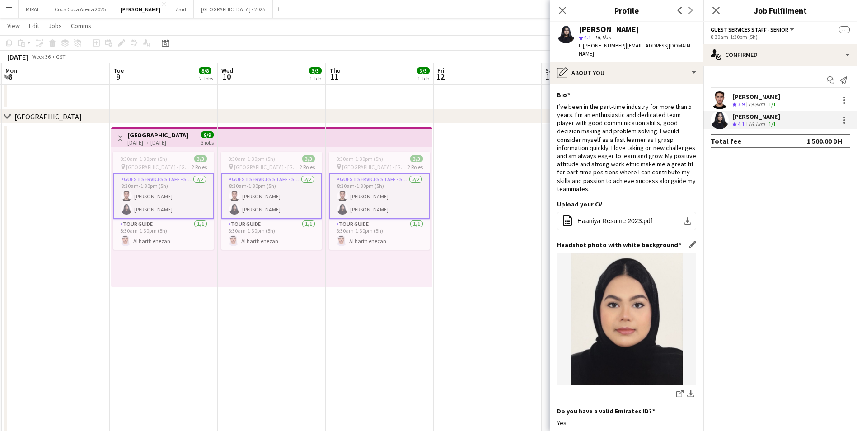
scroll to position [181, 0]
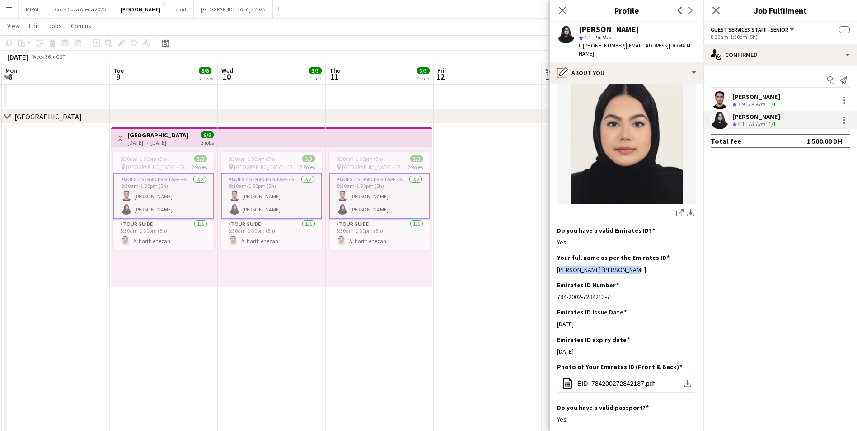
drag, startPoint x: 640, startPoint y: 259, endPoint x: 553, endPoint y: 266, distance: 87.0
click at [553, 266] on app-section-data-types "Bio Edit this field I’ve been in the part-time industry for more than 5 years. …" at bounding box center [627, 257] width 154 height 347
copy div "Haaniya Ahmed Inam Ahmed"
drag, startPoint x: 616, startPoint y: 289, endPoint x: 553, endPoint y: 291, distance: 62.8
click at [553, 291] on app-section-data-types "Bio Edit this field I’ve been in the part-time industry for more than 5 years. …" at bounding box center [627, 257] width 154 height 347
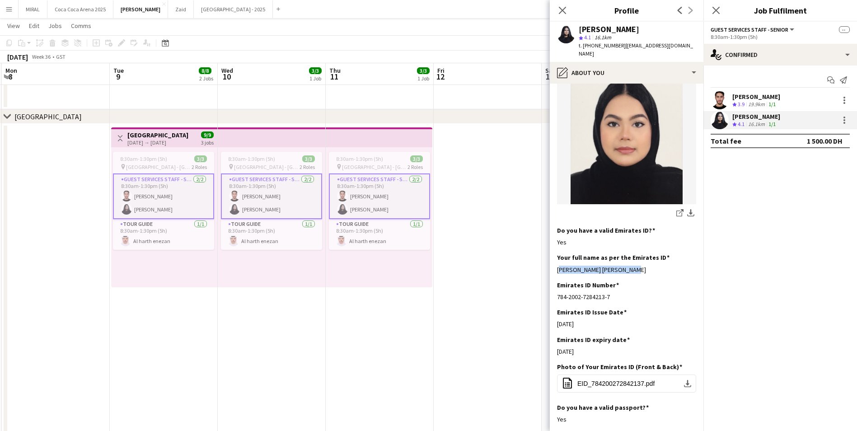
copy div "784-2002-7284213-7"
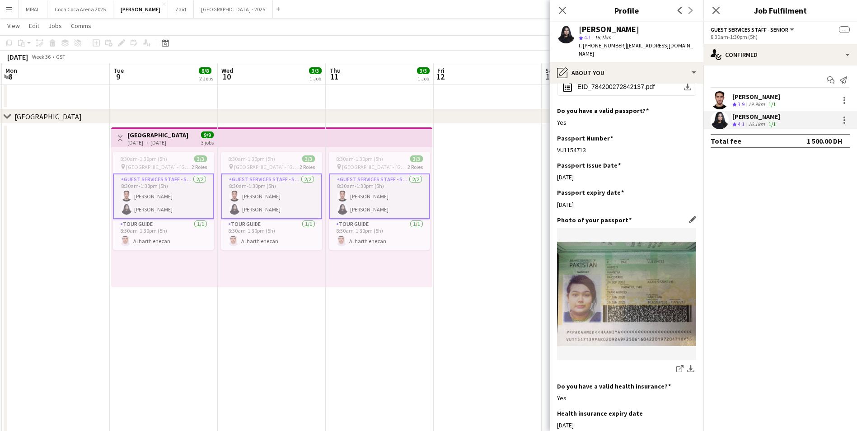
scroll to position [542, 0]
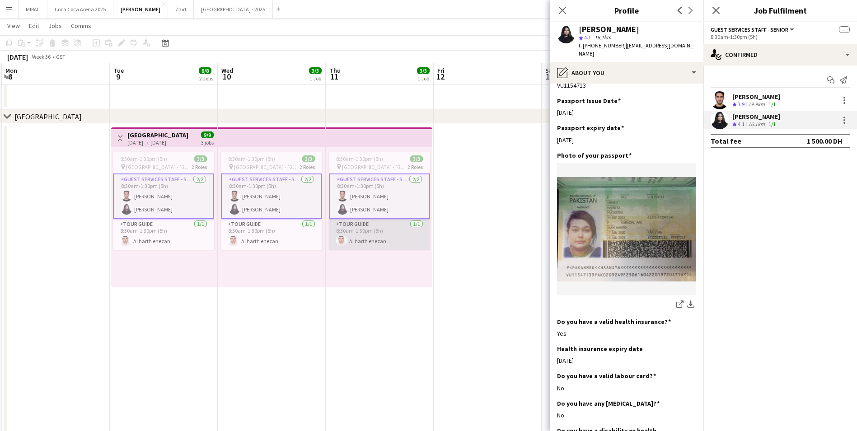
click at [371, 241] on app-card-role "Tour Guide 1/1 8:30am-1:30pm (5h) Al harth enezan" at bounding box center [379, 234] width 101 height 31
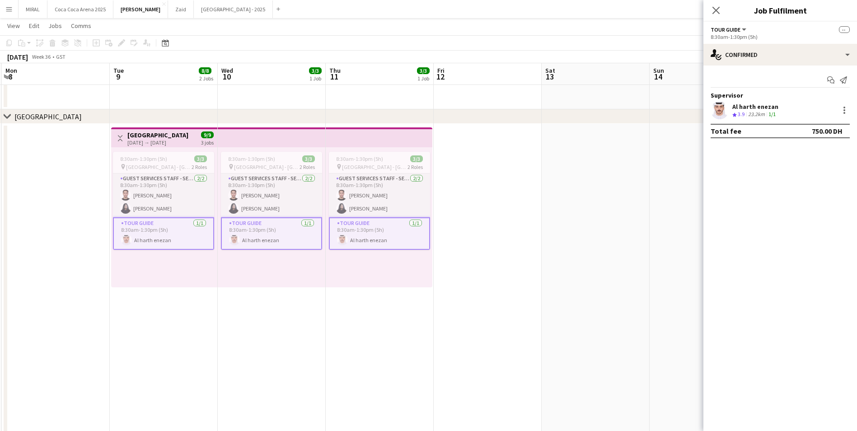
click at [759, 108] on div "Al harth enezan" at bounding box center [755, 107] width 46 height 8
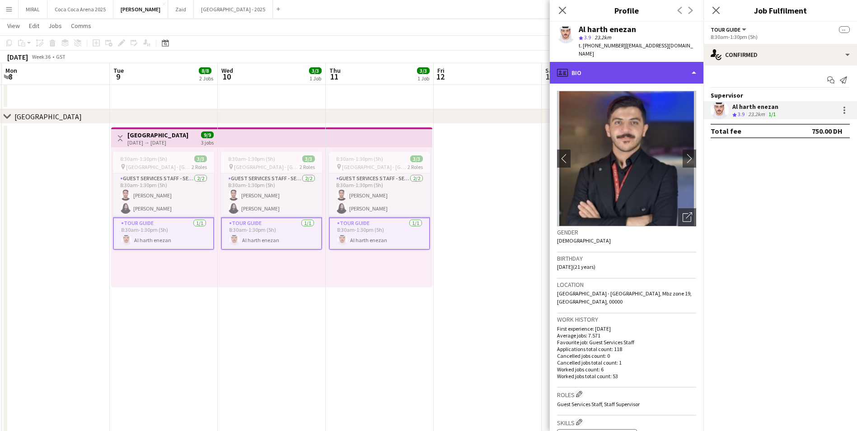
click at [648, 66] on div "profile Bio" at bounding box center [627, 73] width 154 height 22
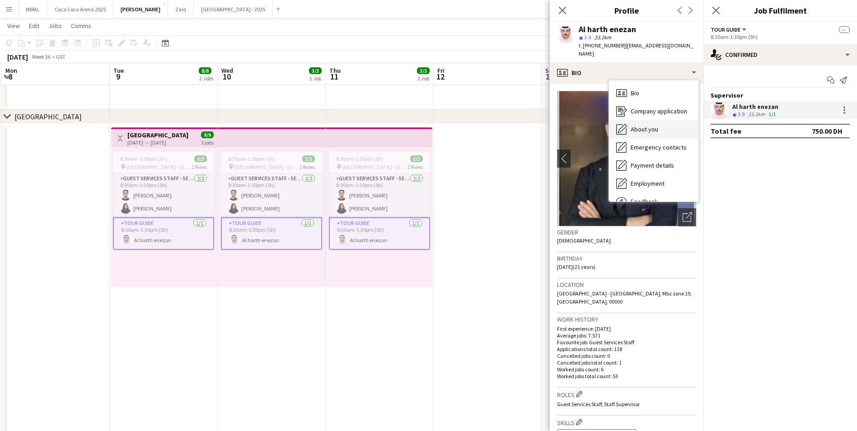
click at [648, 125] on span "About you" at bounding box center [645, 129] width 28 height 8
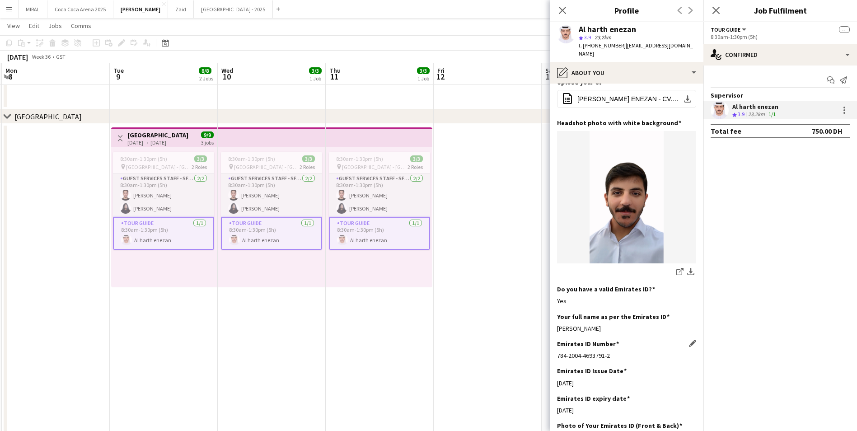
scroll to position [181, 0]
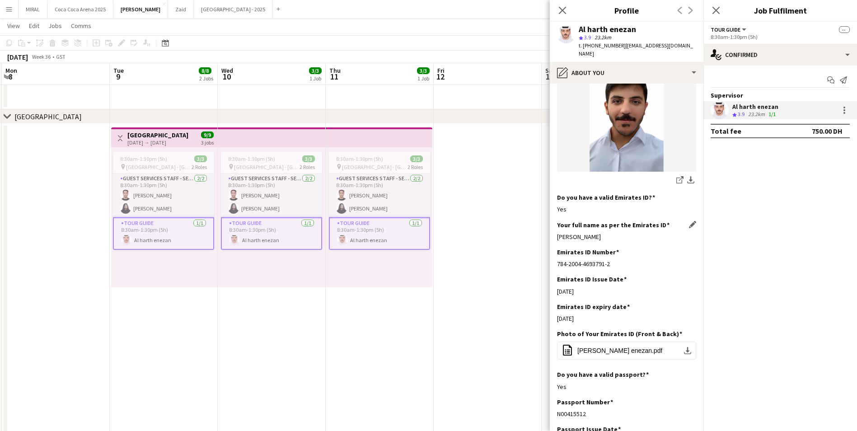
drag, startPoint x: 642, startPoint y: 227, endPoint x: 558, endPoint y: 236, distance: 84.1
click at [558, 236] on div "Your full name as per the Emirates ID Edit this field Al Harth Abdulwahaba Enez…" at bounding box center [626, 234] width 139 height 27
copy div "Al Harth Abdulwahaba Enezan"
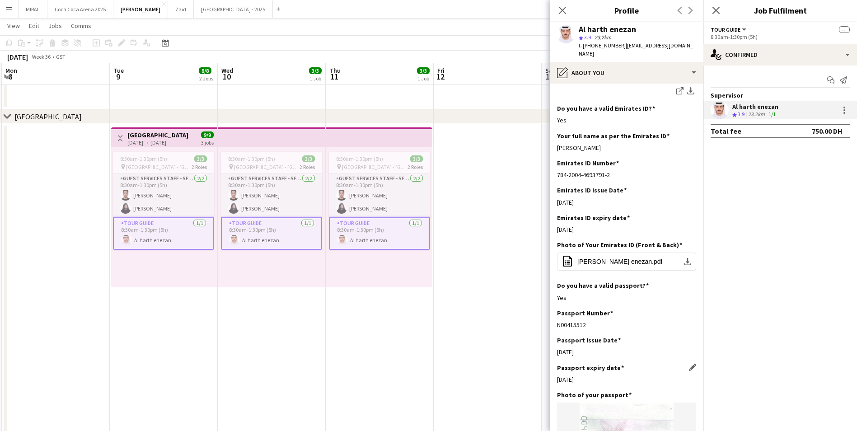
scroll to position [271, 0]
drag, startPoint x: 617, startPoint y: 164, endPoint x: 541, endPoint y: 165, distance: 75.9
drag, startPoint x: 541, startPoint y: 165, endPoint x: 599, endPoint y: 177, distance: 58.9
click at [599, 185] on h3 "Emirates ID Issue Date" at bounding box center [592, 189] width 70 height 8
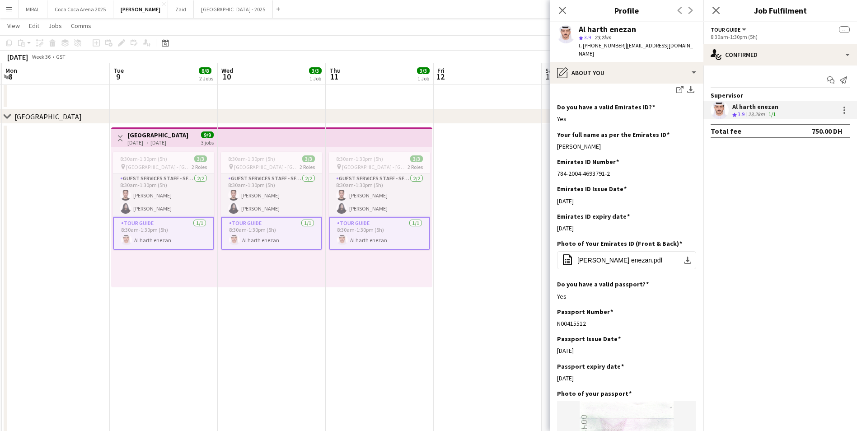
drag, startPoint x: 617, startPoint y: 169, endPoint x: 557, endPoint y: 168, distance: 60.1
click at [557, 168] on app-section-data-types "Bio Edit this field Experienced event organizer with a proven track record in m…" at bounding box center [627, 257] width 154 height 347
copy div "784-2004-4693791-2"
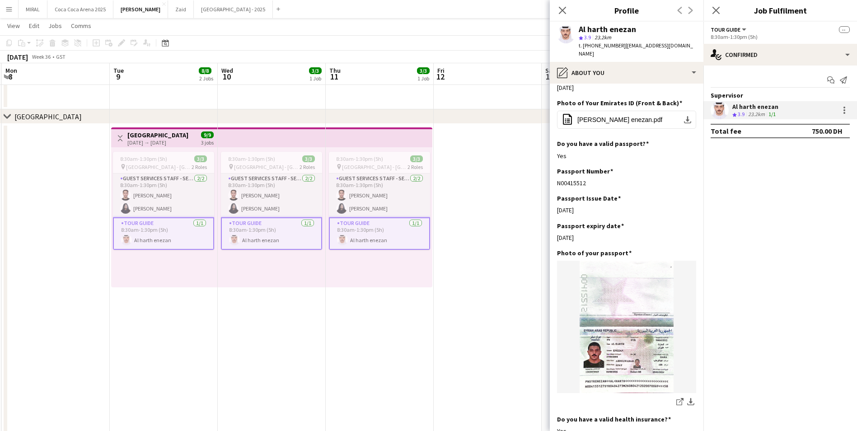
scroll to position [497, 0]
